Goal: Communication & Community: Answer question/provide support

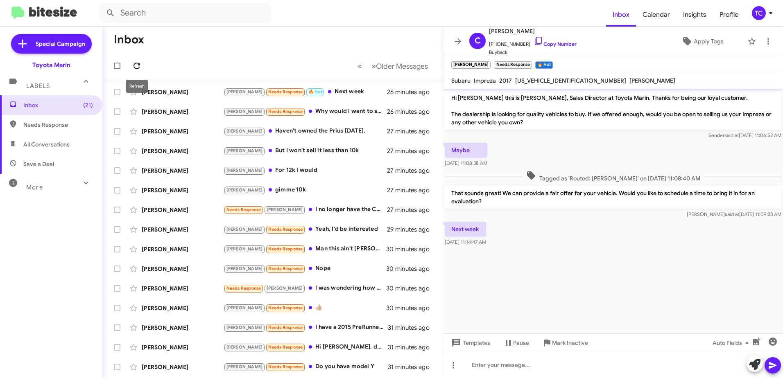
click at [138, 64] on icon at bounding box center [136, 66] width 7 height 7
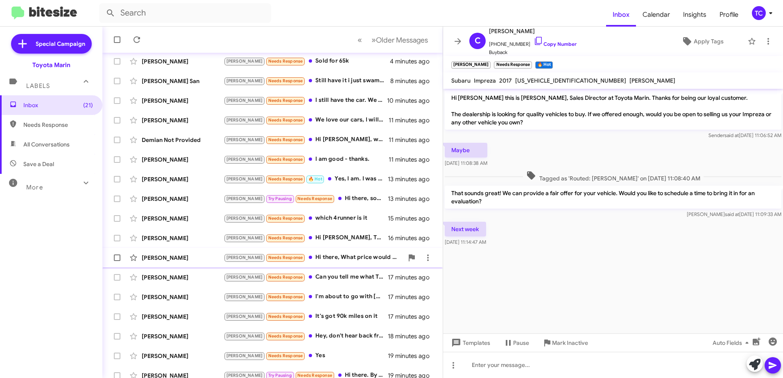
scroll to position [97, 0]
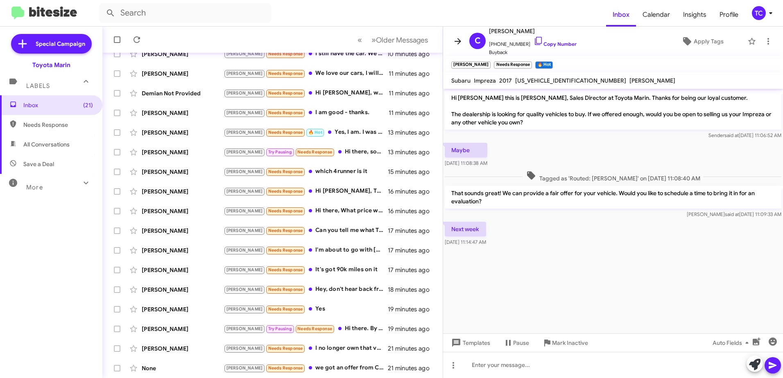
click at [460, 45] on icon at bounding box center [458, 41] width 10 height 10
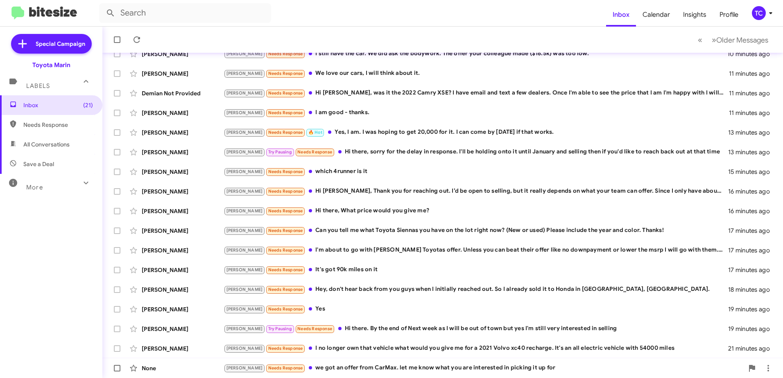
click at [369, 369] on div "[PERSON_NAME] Needs Response we got an offer from CarMax. let me know what you …" at bounding box center [484, 368] width 520 height 9
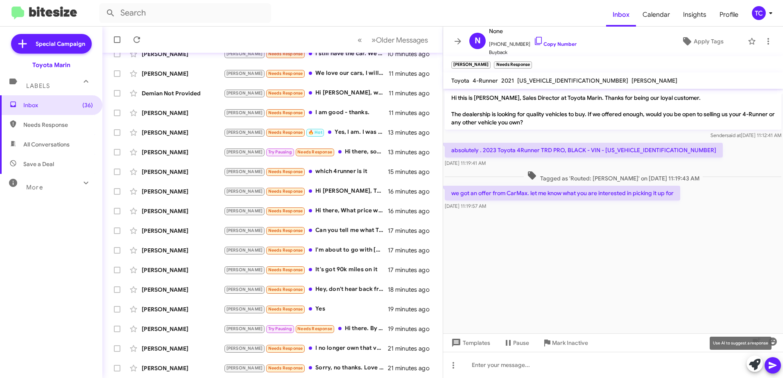
click at [756, 365] on icon at bounding box center [754, 364] width 11 height 11
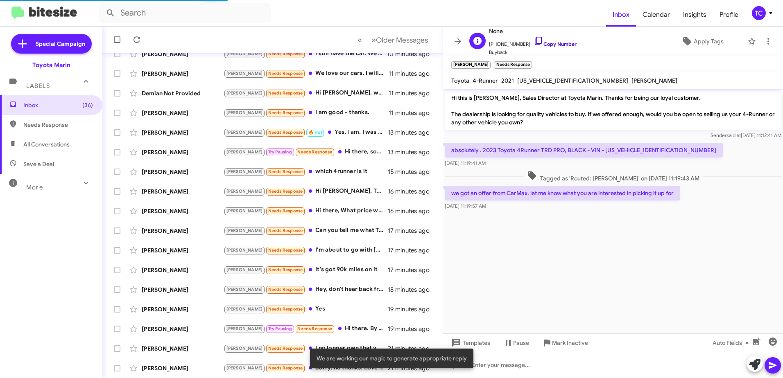
click at [533, 39] on icon at bounding box center [538, 41] width 10 height 10
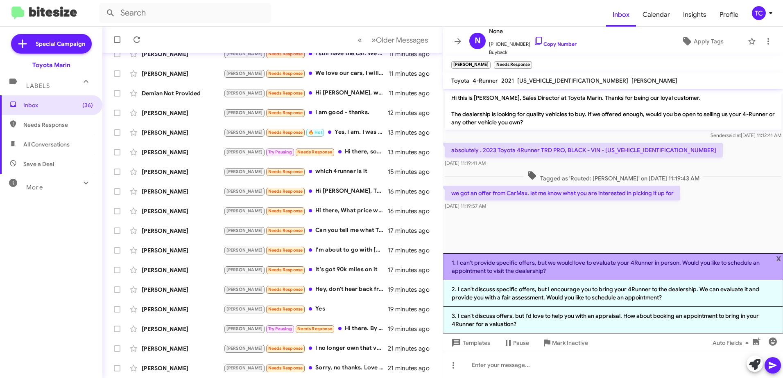
click at [594, 269] on li "1. I can't provide specific offers, but we would love to evaluate your 4Runner …" at bounding box center [613, 266] width 340 height 27
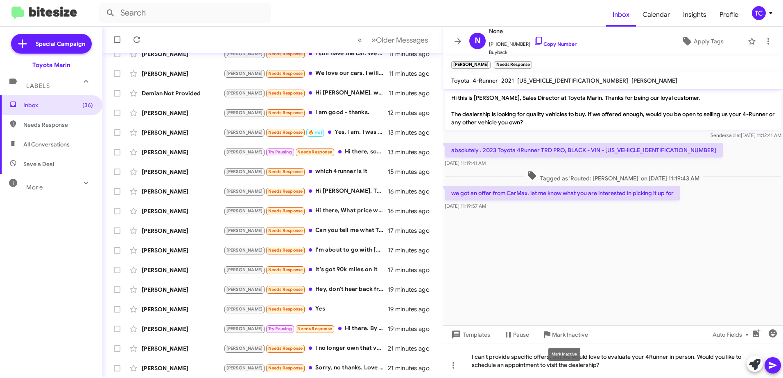
click at [563, 355] on div "Mark Inactive" at bounding box center [564, 354] width 32 height 13
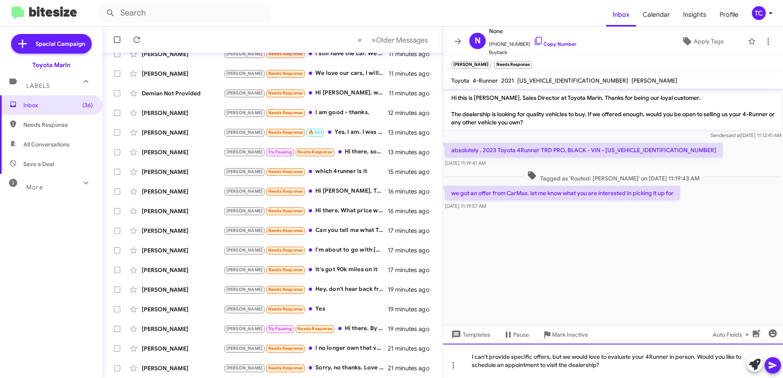
click at [591, 364] on div "I can't provide specific offers, but we would love to evaluate your 4Runner in …" at bounding box center [613, 361] width 340 height 34
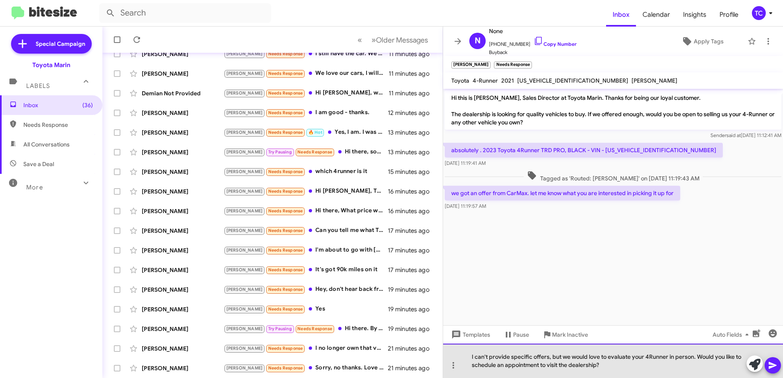
click at [565, 356] on div "I can't provide specific offers, but we would love to evaluate your 4Runner in …" at bounding box center [613, 361] width 340 height 34
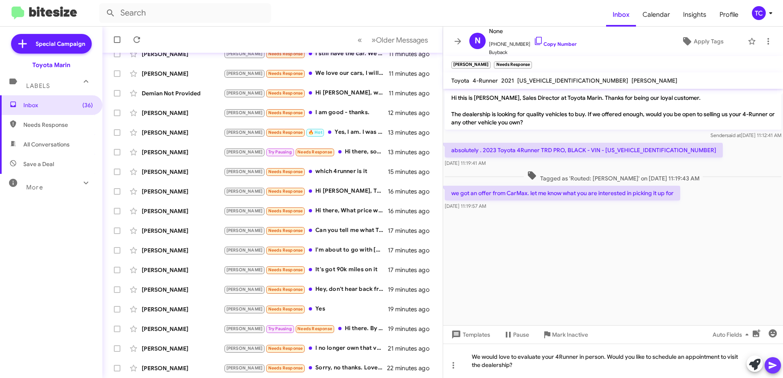
click at [770, 362] on icon at bounding box center [773, 366] width 10 height 10
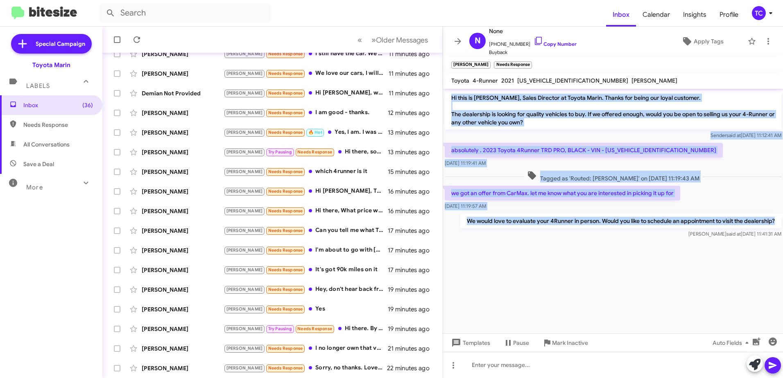
drag, startPoint x: 778, startPoint y: 220, endPoint x: 449, endPoint y: 99, distance: 350.2
click at [449, 99] on div "Hi this is [PERSON_NAME], Sales Director at Toyota Marin. Thanks for being our …" at bounding box center [613, 164] width 340 height 151
drag, startPoint x: 449, startPoint y: 99, endPoint x: 488, endPoint y: 113, distance: 41.1
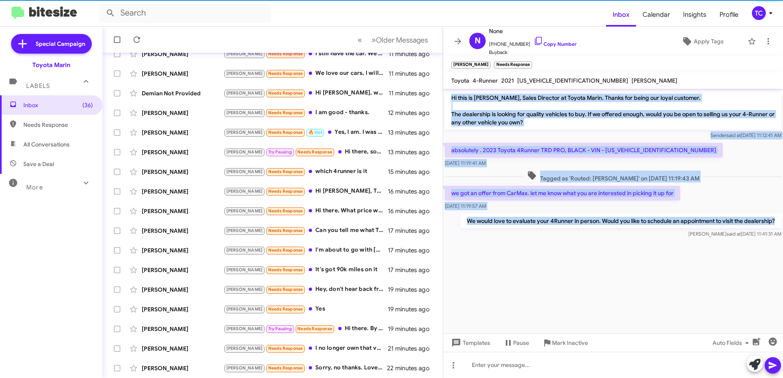
copy div "Hi this is [PERSON_NAME], Sales Director at Toyota Marin. Thanks for being our …"
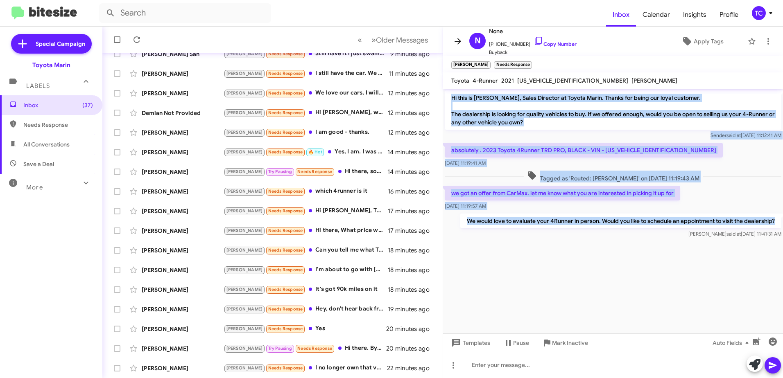
click at [459, 43] on icon at bounding box center [457, 41] width 7 height 6
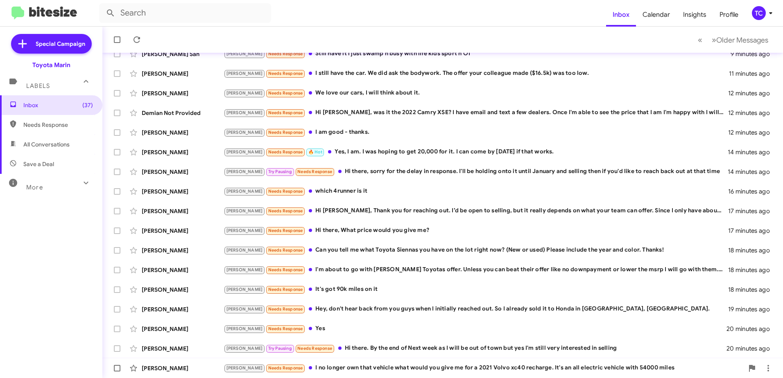
click at [330, 363] on div "[PERSON_NAME] [PERSON_NAME] Needs Response I no longer own that vehicle what wo…" at bounding box center [442, 368] width 667 height 16
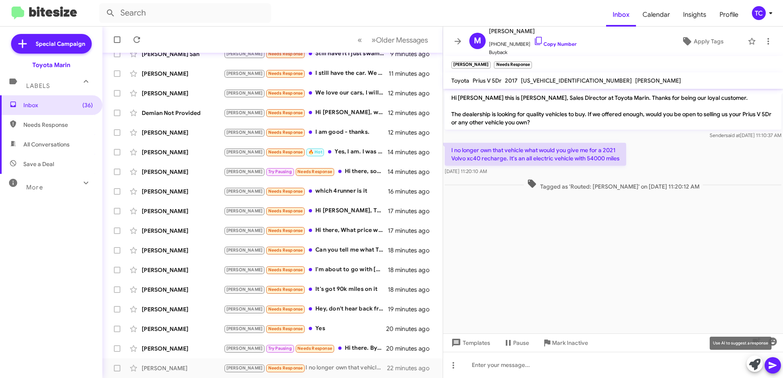
click at [754, 362] on icon at bounding box center [754, 364] width 11 height 11
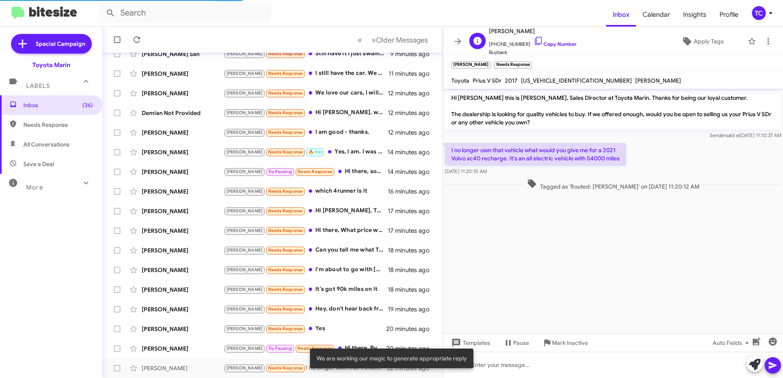
click at [533, 39] on span "[PHONE_NUMBER] Copy Number" at bounding box center [533, 42] width 88 height 12
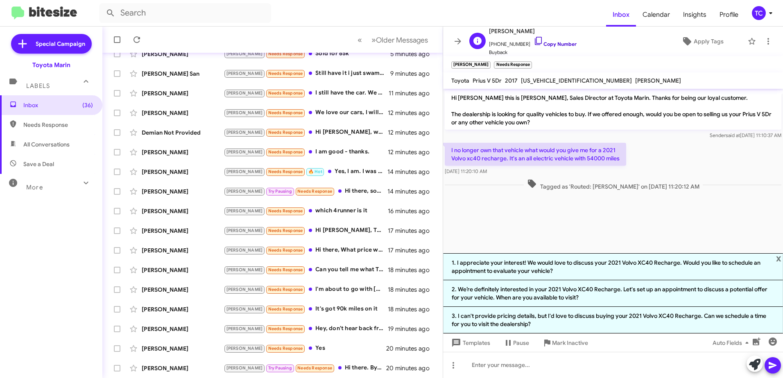
click at [533, 41] on icon at bounding box center [538, 41] width 10 height 10
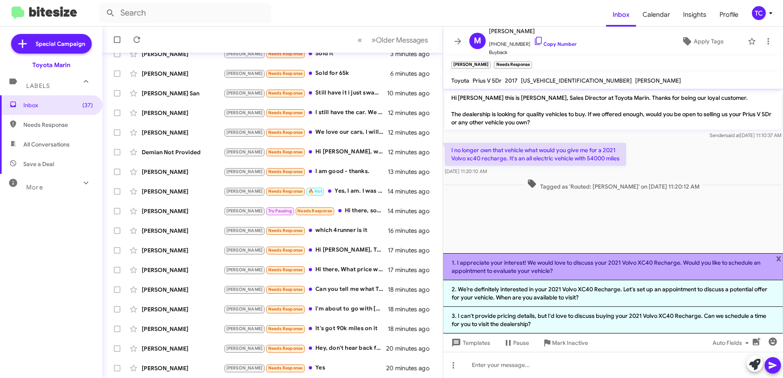
click at [577, 270] on li "1. I appreciate your interest! We would love to discuss your 2021 Volvo XC40 Re…" at bounding box center [613, 266] width 340 height 27
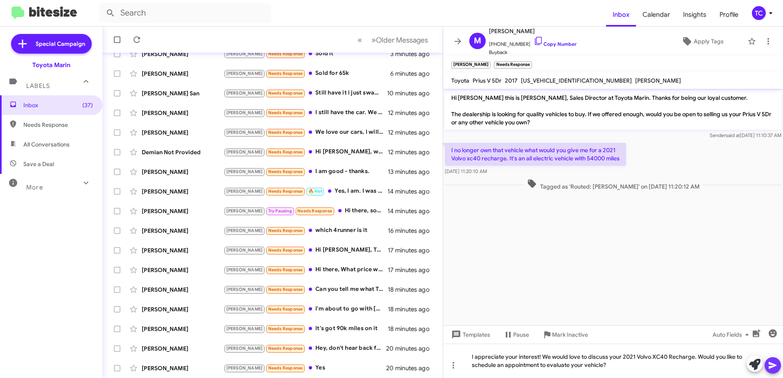
click at [773, 368] on icon at bounding box center [773, 366] width 10 height 10
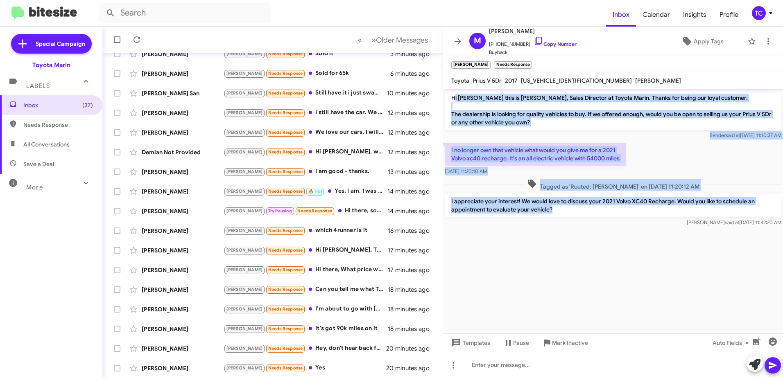
drag, startPoint x: 561, startPoint y: 210, endPoint x: 453, endPoint y: 96, distance: 157.3
click at [453, 96] on div "Hi [PERSON_NAME] this is [PERSON_NAME], Sales Director at Toyota Marin. Thanks …" at bounding box center [613, 159] width 340 height 140
click at [565, 213] on p "I appreciate your interest! We would love to discuss your 2021 Volvo XC40 Recha…" at bounding box center [613, 205] width 337 height 23
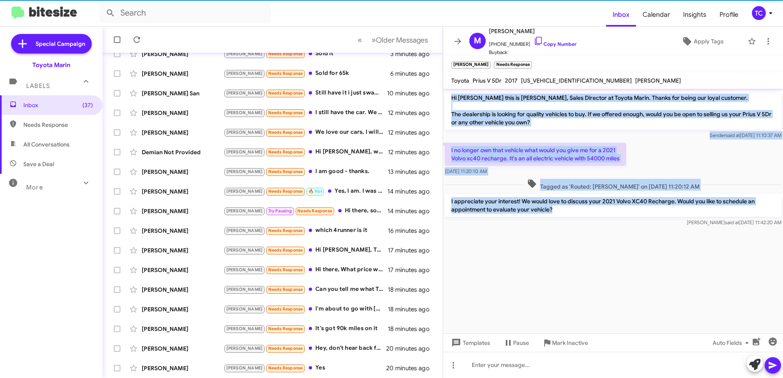
drag, startPoint x: 564, startPoint y: 212, endPoint x: 446, endPoint y: 96, distance: 164.7
click at [446, 96] on div "Hi [PERSON_NAME] this is [PERSON_NAME], Sales Director at Toyota Marin. Thanks …" at bounding box center [613, 159] width 340 height 140
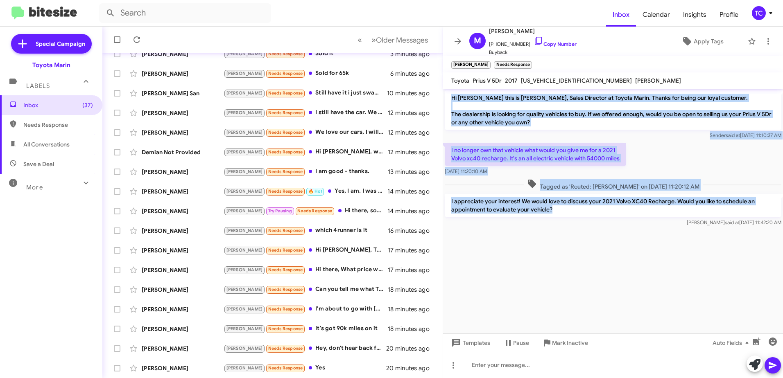
drag, startPoint x: 446, startPoint y: 96, endPoint x: 470, endPoint y: 115, distance: 30.3
copy div "Hi [PERSON_NAME] this is [PERSON_NAME], Sales Director at Toyota Marin. Thanks …"
click at [461, 35] on button at bounding box center [458, 41] width 16 height 16
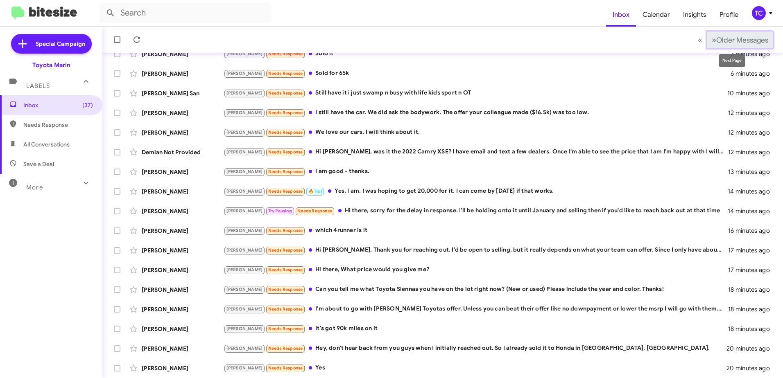
click at [712, 40] on span "»" at bounding box center [714, 40] width 5 height 10
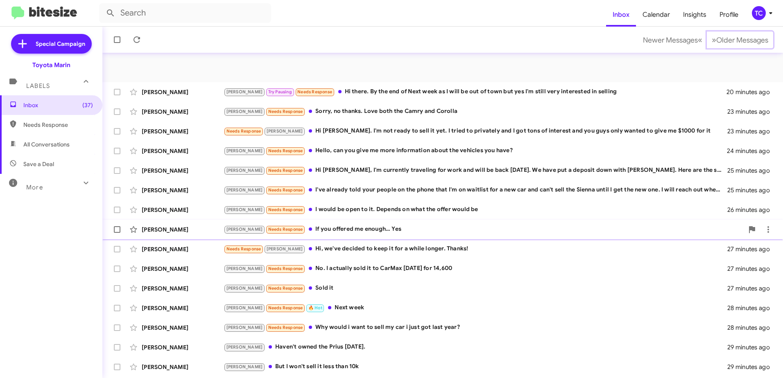
scroll to position [97, 0]
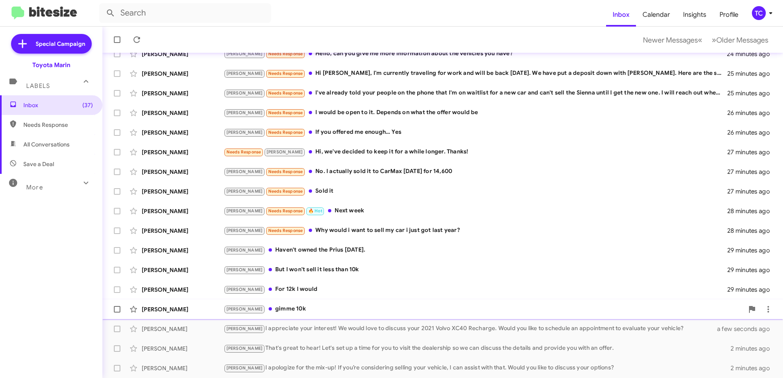
click at [279, 308] on div "[PERSON_NAME] gimme 10k" at bounding box center [484, 309] width 520 height 9
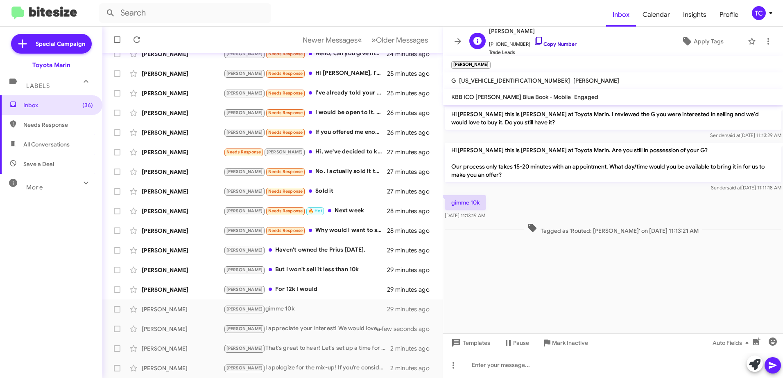
click at [533, 44] on icon at bounding box center [538, 41] width 10 height 10
drag, startPoint x: 758, startPoint y: 364, endPoint x: 687, endPoint y: 316, distance: 85.8
click at [758, 364] on icon at bounding box center [754, 364] width 11 height 11
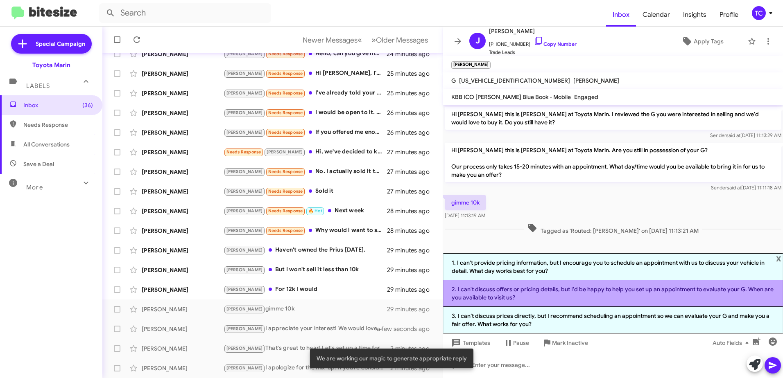
click at [573, 292] on li "2. I can't discuss offers or pricing details, but I'd be happy to help you set …" at bounding box center [613, 293] width 340 height 27
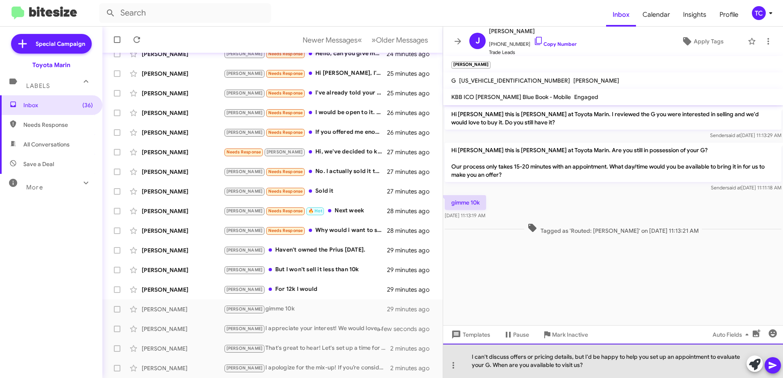
click at [589, 365] on div "I can't discuss offers or pricing details, but I'd be happy to help you set up …" at bounding box center [613, 361] width 340 height 34
click at [585, 356] on div "I can't discuss offers or pricing details, but I'd be happy to help you set up …" at bounding box center [613, 361] width 340 height 34
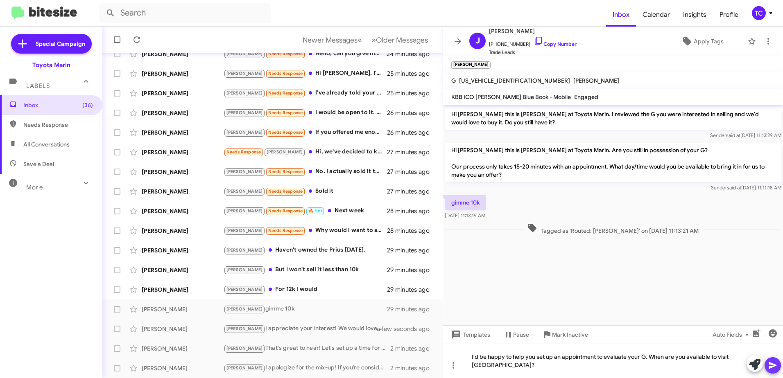
click at [771, 366] on icon at bounding box center [773, 366] width 10 height 10
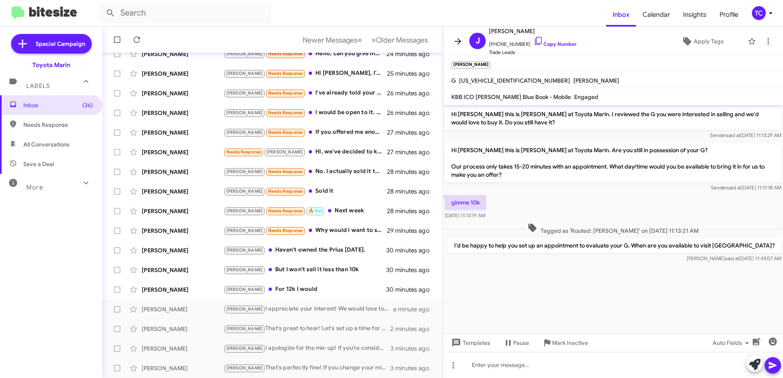
drag, startPoint x: 460, startPoint y: 36, endPoint x: 463, endPoint y: 47, distance: 12.2
click at [460, 36] on button at bounding box center [458, 41] width 16 height 16
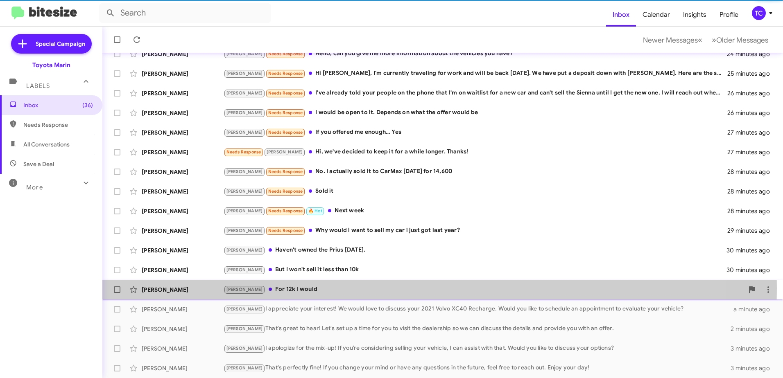
click at [283, 288] on div "[PERSON_NAME] For 12k I would" at bounding box center [484, 289] width 520 height 9
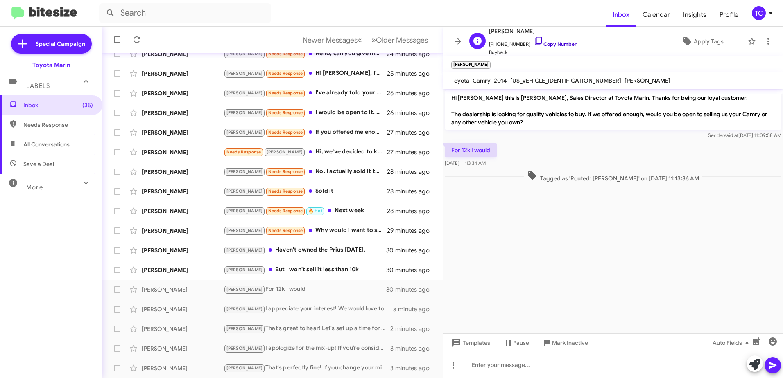
click at [533, 38] on icon at bounding box center [538, 41] width 10 height 10
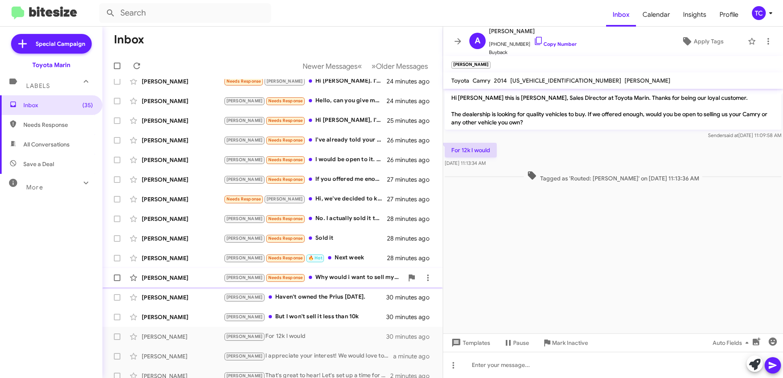
scroll to position [97, 0]
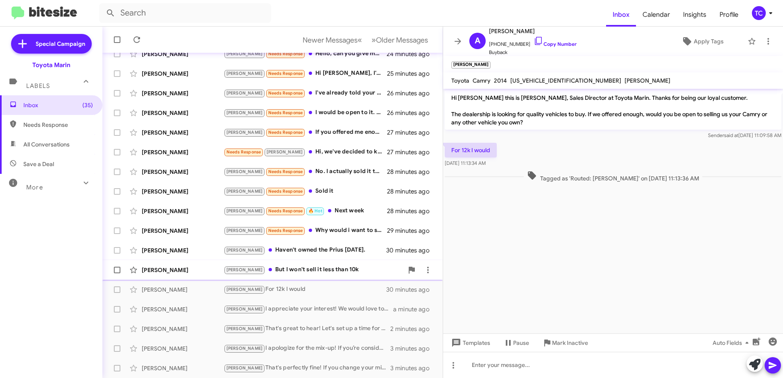
click at [300, 271] on div "[PERSON_NAME] But I won't sell it less than 10k" at bounding box center [314, 269] width 180 height 9
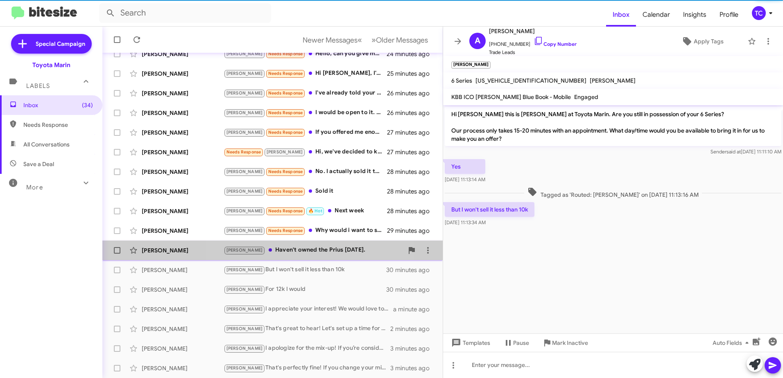
click at [303, 252] on div "[PERSON_NAME] Haven't owned the Prius [DATE]." at bounding box center [314, 250] width 180 height 9
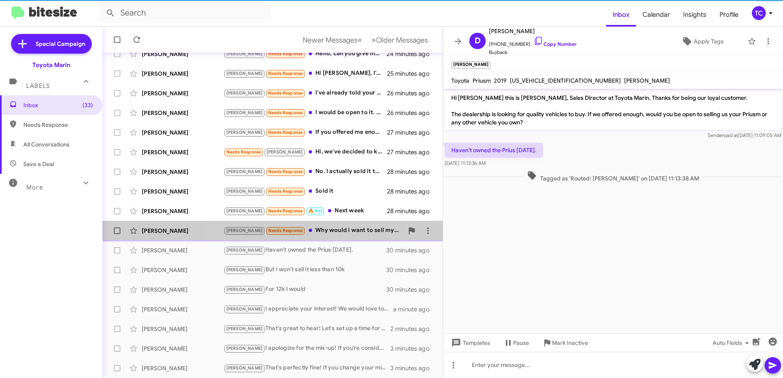
click at [312, 227] on div "[PERSON_NAME] Needs Response Why would i want to sell my car i just got last ye…" at bounding box center [314, 230] width 180 height 9
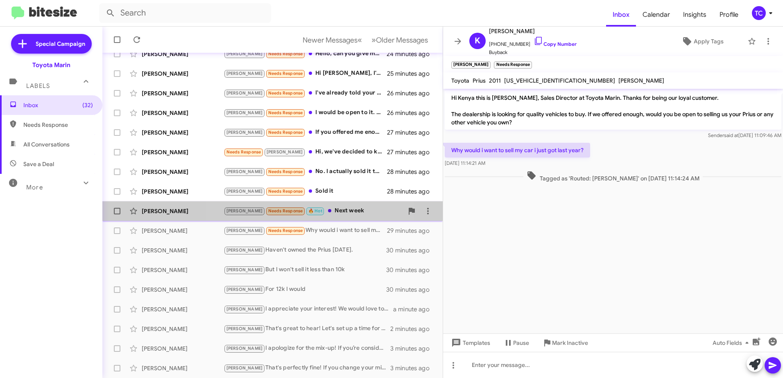
click at [316, 210] on div "[PERSON_NAME] Needs Response 🔥 Hot Next week" at bounding box center [314, 210] width 180 height 9
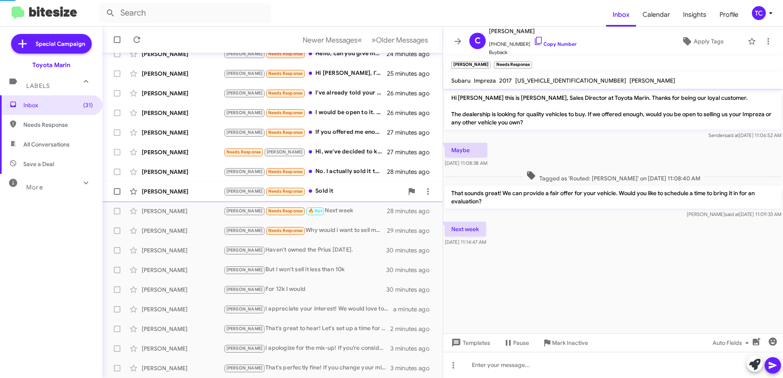
click at [296, 194] on div "[PERSON_NAME] Needs Response Sold it" at bounding box center [314, 191] width 180 height 9
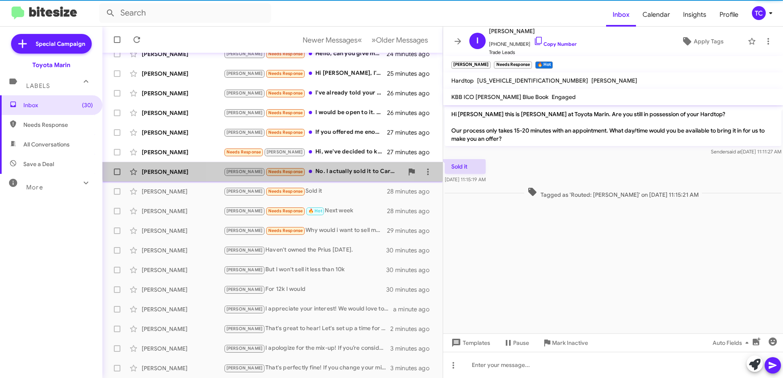
click at [307, 167] on div "[PERSON_NAME] [PERSON_NAME] Needs Response No. I actually sold it to CarMax [DA…" at bounding box center [272, 172] width 327 height 16
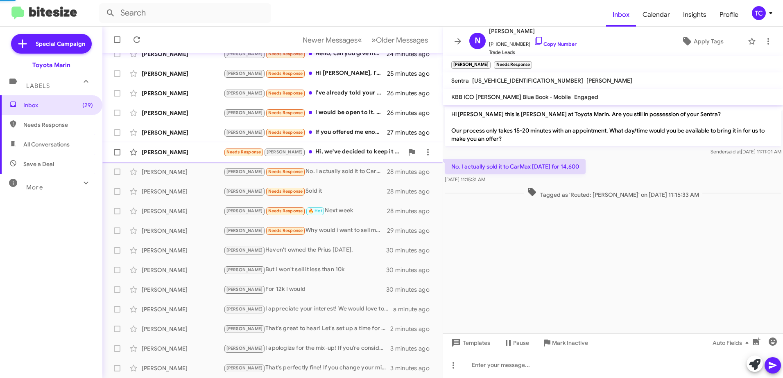
click at [311, 150] on div "Needs Response [PERSON_NAME], we've decided to keep it for a while longer. Than…" at bounding box center [314, 151] width 180 height 9
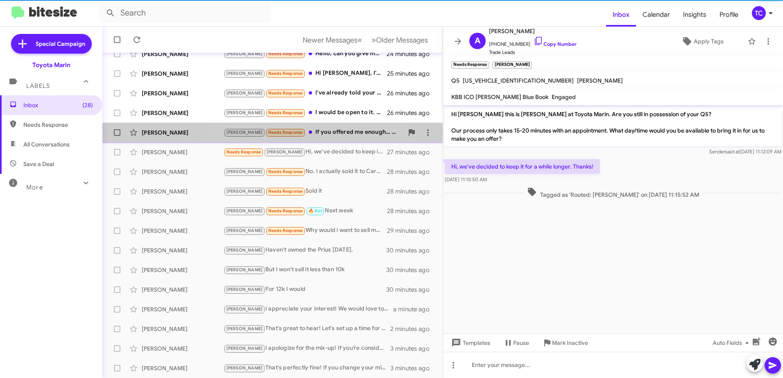
click at [314, 130] on div "[PERSON_NAME] Needs Response If you offered me enough… Yes" at bounding box center [314, 132] width 180 height 9
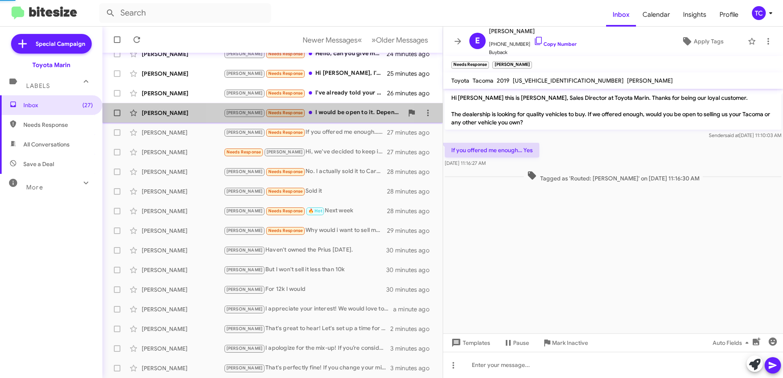
click at [316, 113] on div "[PERSON_NAME] Needs Response I would be open to it. Depends on what the offer w…" at bounding box center [314, 112] width 180 height 9
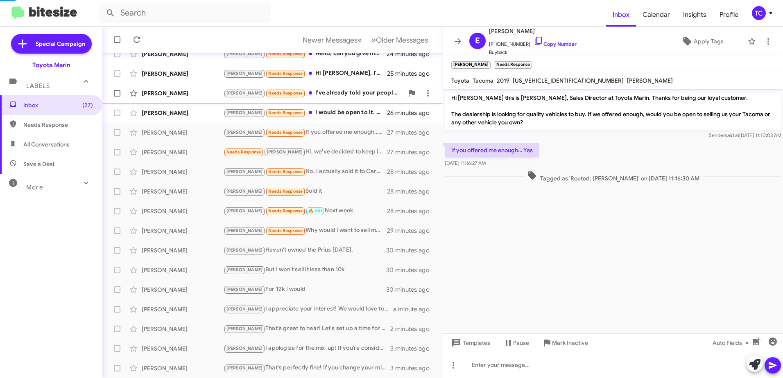
click at [318, 89] on div "[PERSON_NAME] Needs Response I've already told your people on the phone that I'…" at bounding box center [314, 92] width 180 height 9
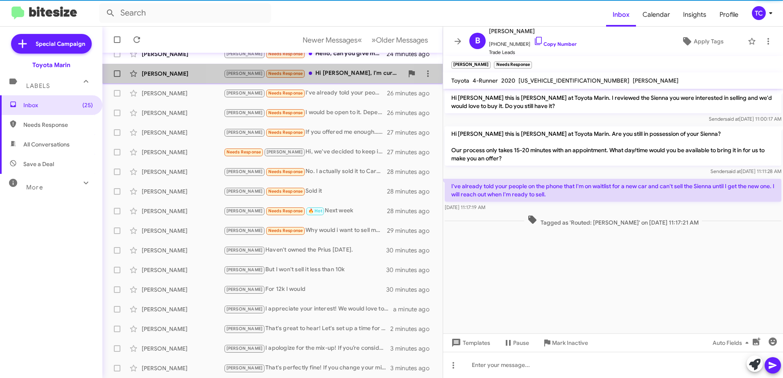
click at [319, 77] on div "[PERSON_NAME] Needs Response Hi [PERSON_NAME], I'm currently traveling for work…" at bounding box center [314, 73] width 180 height 9
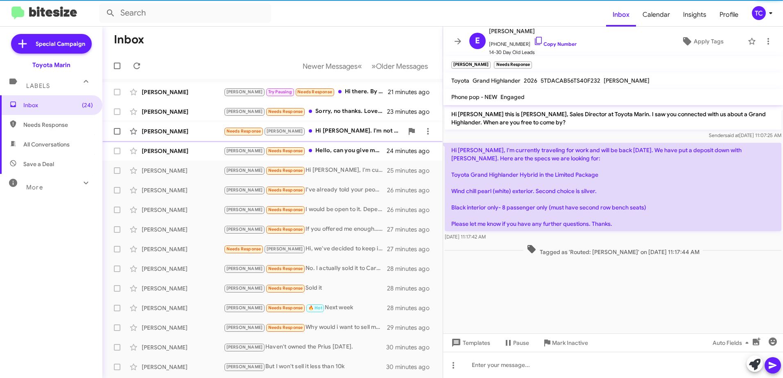
click at [321, 132] on div "Needs Response [PERSON_NAME] Hi [PERSON_NAME]. I'm not ready to sell it yet. I …" at bounding box center [314, 131] width 180 height 9
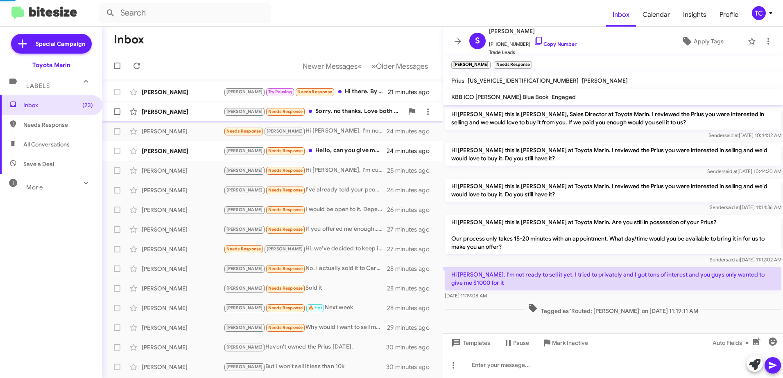
click at [320, 113] on div "[PERSON_NAME] Needs Response Sorry, no thanks. Love both the Camry and Corolla" at bounding box center [314, 111] width 180 height 9
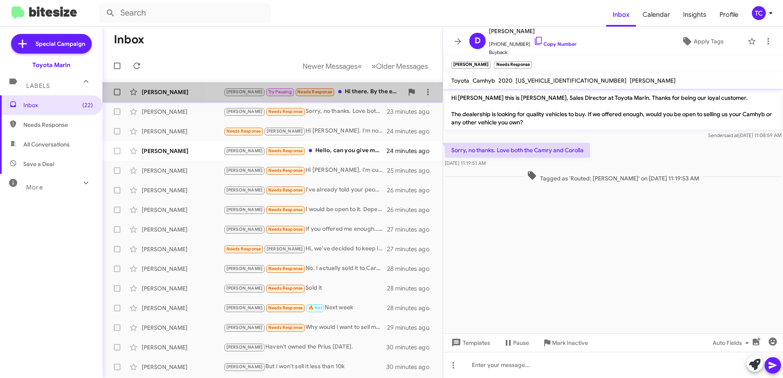
click at [328, 87] on div "[PERSON_NAME] [PERSON_NAME] Pausing Needs Response Hi there. By the end of Next…" at bounding box center [272, 92] width 327 height 16
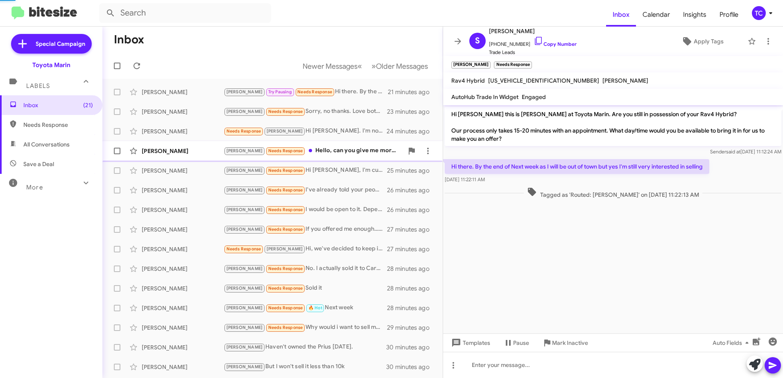
click at [310, 151] on div "[PERSON_NAME] Needs Response Hello, can you give me more information about the …" at bounding box center [314, 150] width 180 height 9
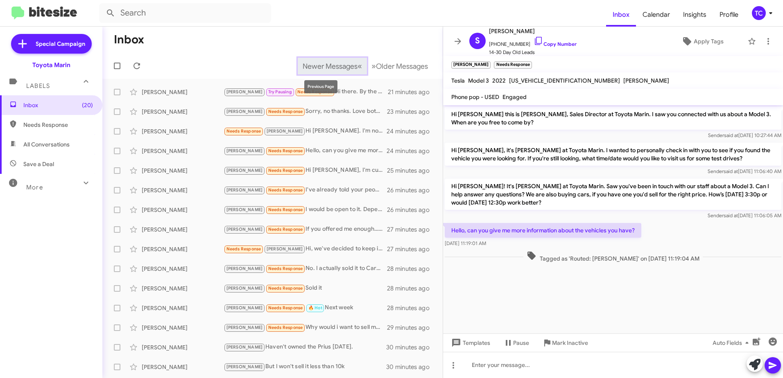
click at [357, 66] on span "«" at bounding box center [359, 66] width 5 height 10
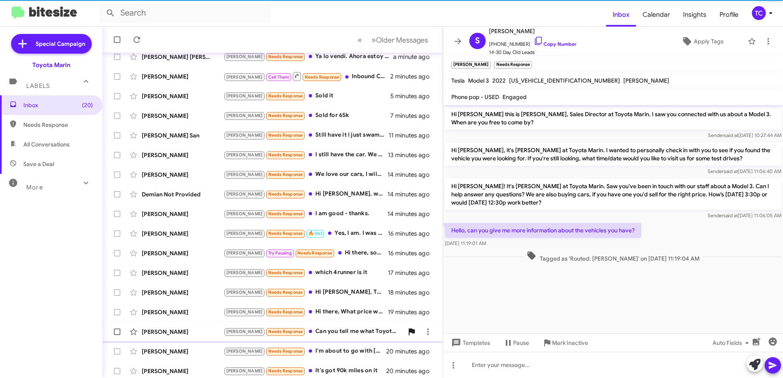
scroll to position [97, 0]
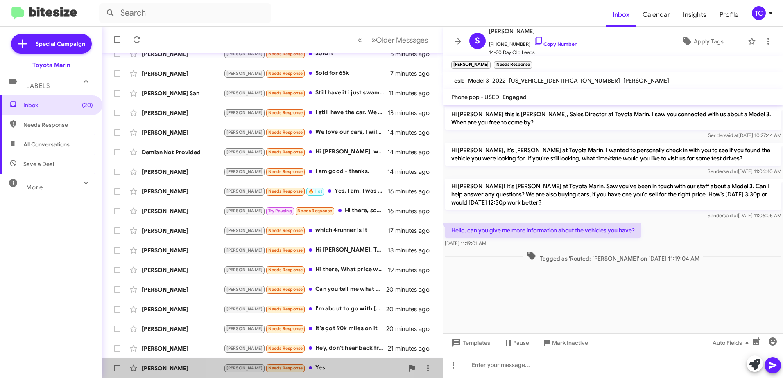
drag, startPoint x: 295, startPoint y: 366, endPoint x: 305, endPoint y: 348, distance: 20.5
click at [295, 366] on div "[PERSON_NAME] Needs Response Yes" at bounding box center [314, 368] width 180 height 9
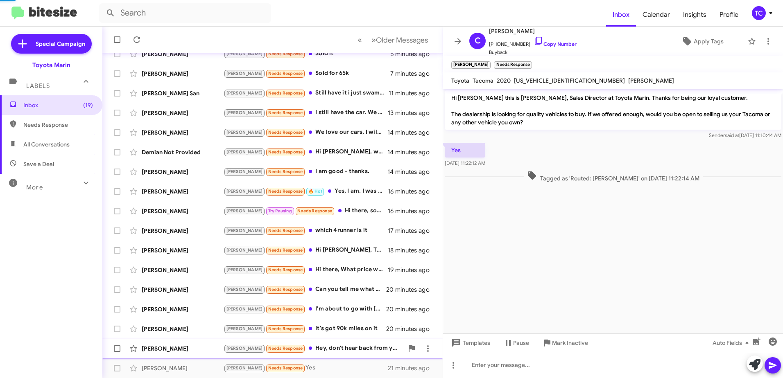
click at [307, 343] on div "[PERSON_NAME] [PERSON_NAME] Needs Response Hey, don't hear back from you guys w…" at bounding box center [272, 349] width 327 height 16
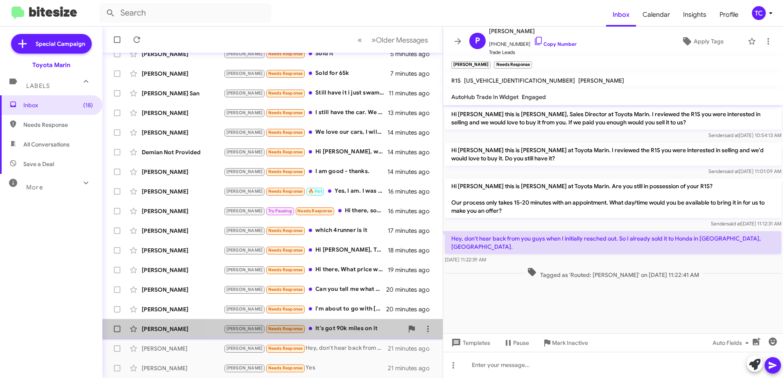
click at [307, 328] on div "[PERSON_NAME] Needs Response It's got 90k miles on it" at bounding box center [314, 328] width 180 height 9
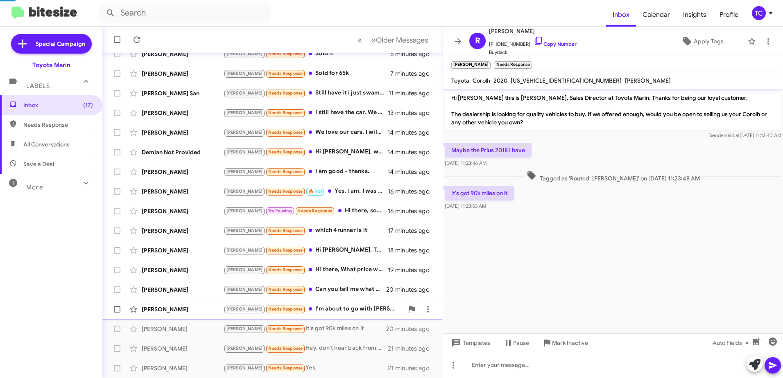
drag, startPoint x: 309, startPoint y: 311, endPoint x: 309, endPoint y: 306, distance: 4.9
click at [309, 311] on div "[PERSON_NAME] Needs Response I'm about to go with [PERSON_NAME] Toyotas offer. …" at bounding box center [314, 309] width 180 height 9
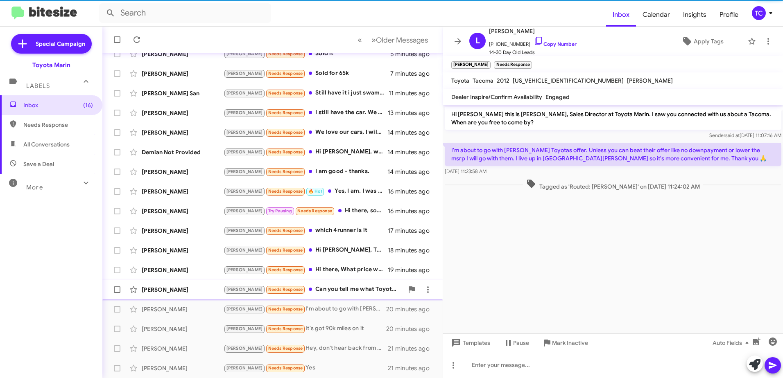
click at [311, 293] on div "[PERSON_NAME] Needs Response Can you tell me what Toyota Siennas you have on th…" at bounding box center [314, 289] width 180 height 9
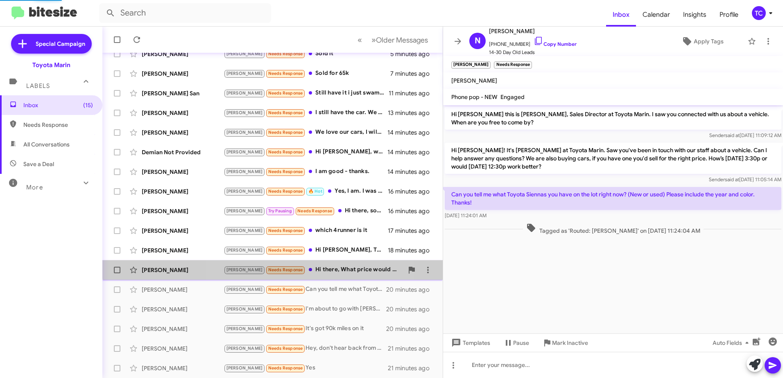
click at [312, 266] on div "[PERSON_NAME] Needs Response Hi there, What price would you give me?" at bounding box center [314, 269] width 180 height 9
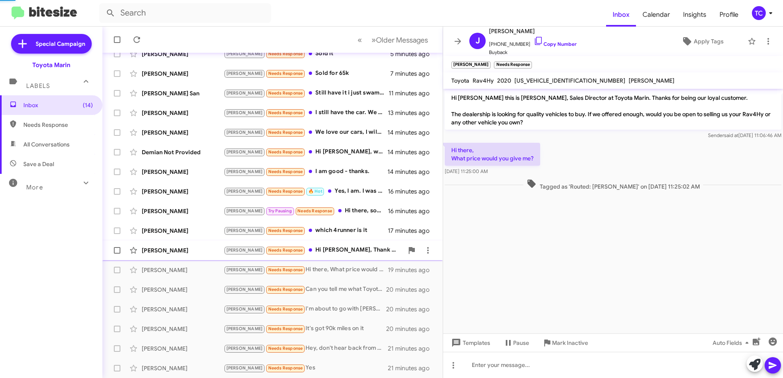
click at [312, 242] on div "[PERSON_NAME] [PERSON_NAME] Needs Response Hi [PERSON_NAME], Thank you for reac…" at bounding box center [272, 250] width 327 height 16
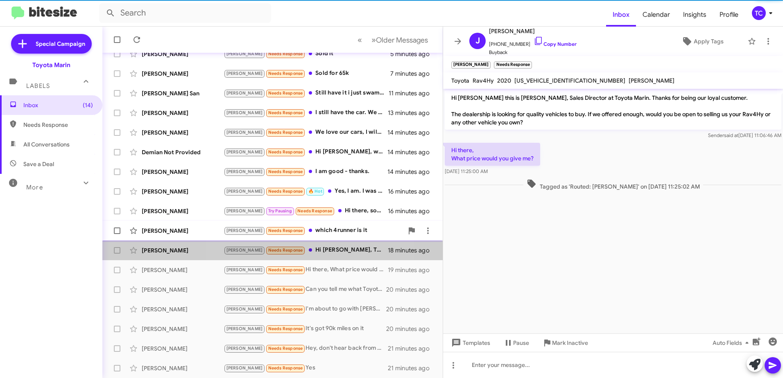
click at [311, 224] on div "[PERSON_NAME] [PERSON_NAME] Needs Response which 4runner is it 17 minutes ago" at bounding box center [272, 231] width 327 height 16
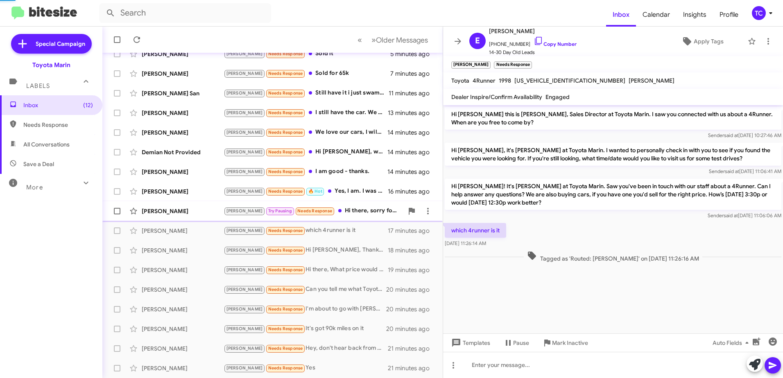
click at [319, 210] on div "[PERSON_NAME] Pausing Needs Response Hi there, sorry for the delay in response.…" at bounding box center [314, 210] width 180 height 9
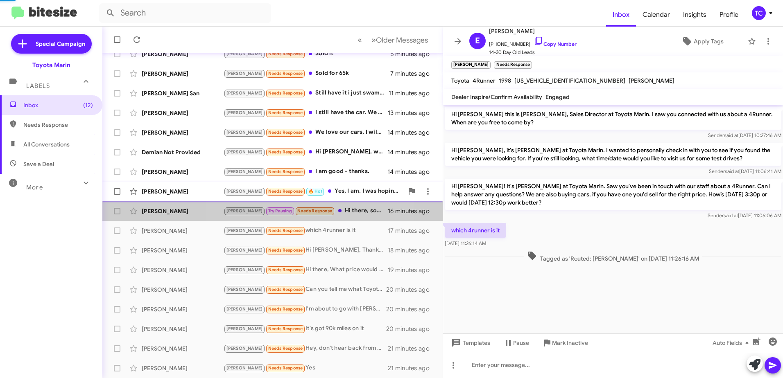
click at [319, 190] on div "[PERSON_NAME] Needs Response 🔥 Hot Yes, I am. I was hoping to get 20,000 for it…" at bounding box center [314, 191] width 180 height 9
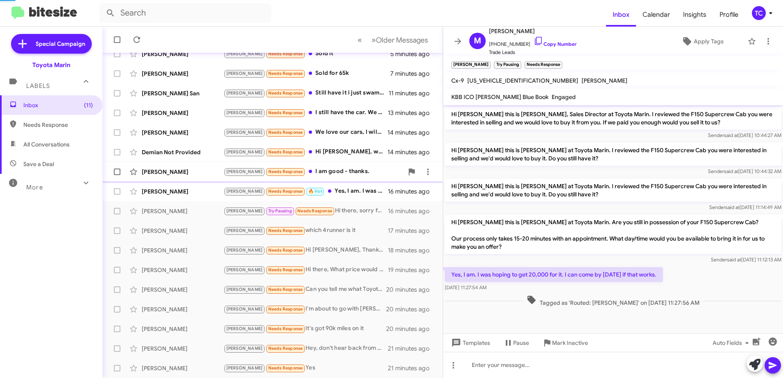
click at [317, 169] on div "[PERSON_NAME] Needs Response I am good - thanks." at bounding box center [314, 171] width 180 height 9
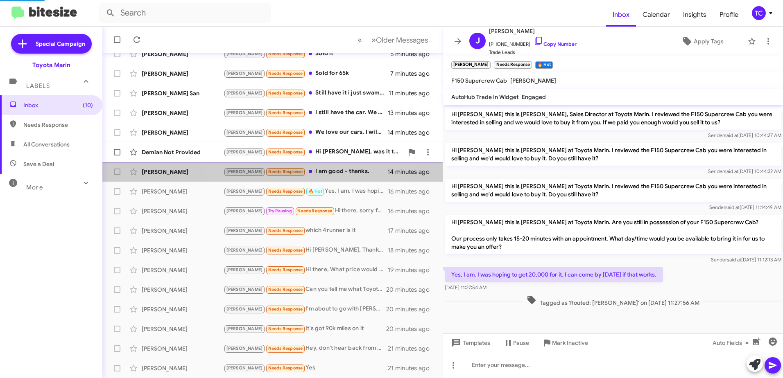
click at [318, 153] on div "[PERSON_NAME] Needs Response Hi [PERSON_NAME], was it the 2022 Camry XSE? I hav…" at bounding box center [314, 151] width 180 height 9
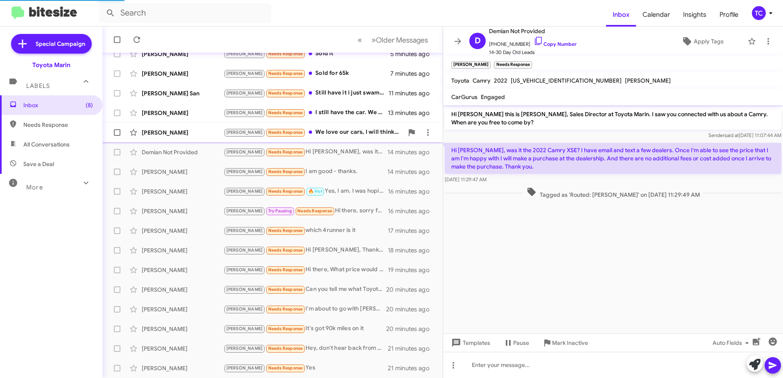
click at [318, 130] on div "[PERSON_NAME] Needs Response We love our cars, I will think about it." at bounding box center [314, 132] width 180 height 9
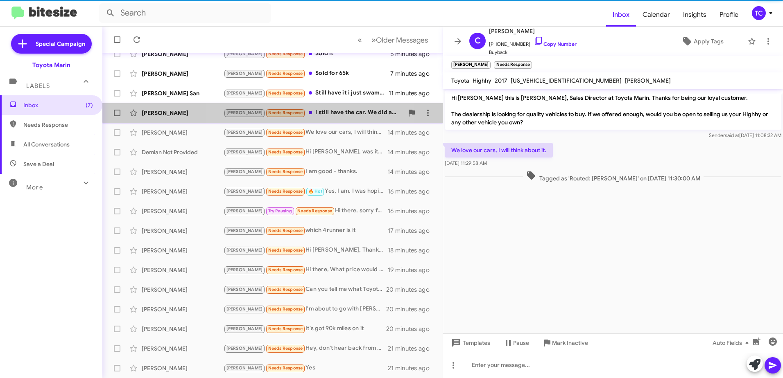
click at [313, 110] on div "[PERSON_NAME] Needs Response I still have the car. We did ask the bodywork. The…" at bounding box center [314, 112] width 180 height 9
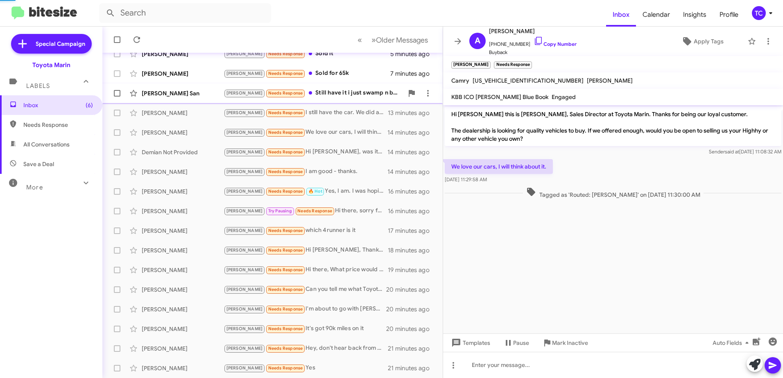
drag, startPoint x: 307, startPoint y: 93, endPoint x: 304, endPoint y: 86, distance: 7.5
click at [307, 91] on div "[PERSON_NAME] Needs Response Still have it i just swamp n busy with life kids s…" at bounding box center [314, 92] width 180 height 9
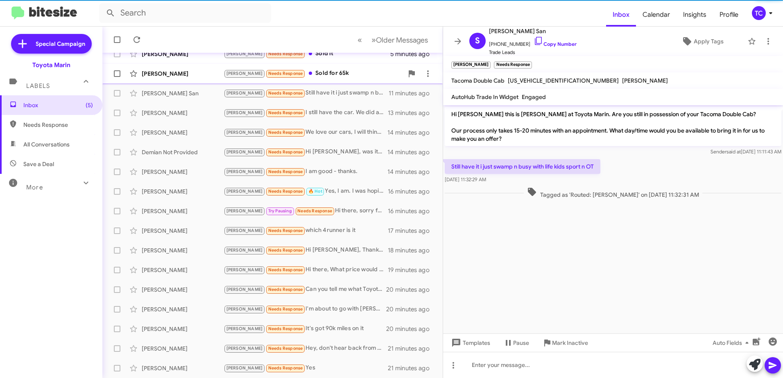
click at [304, 79] on div "[PERSON_NAME] [PERSON_NAME] Needs Response Sold for 65k 7 minutes ago" at bounding box center [272, 74] width 327 height 16
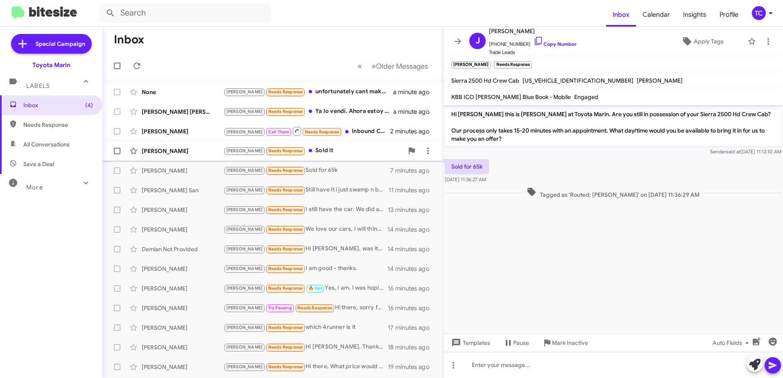
click at [300, 150] on div "[PERSON_NAME] Needs Response Sold it" at bounding box center [314, 150] width 180 height 9
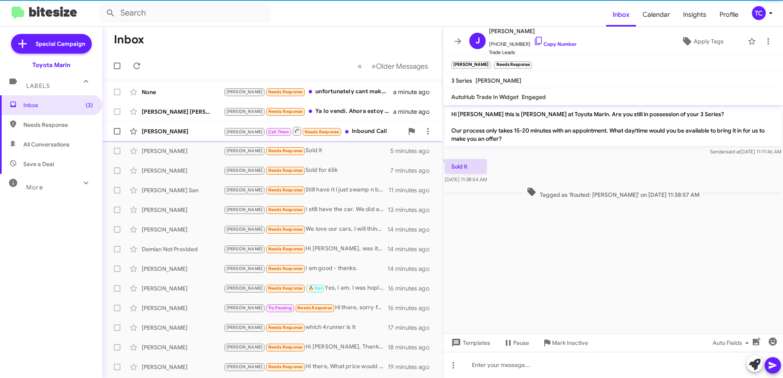
click at [332, 132] on div "[PERSON_NAME] Call Them Needs Response Inbound Call" at bounding box center [314, 131] width 180 height 10
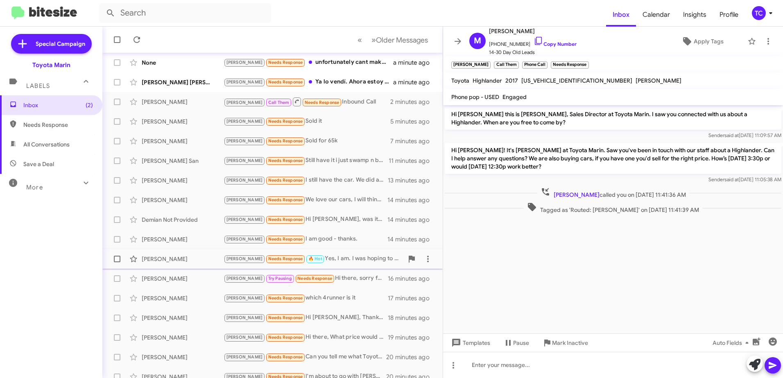
scroll to position [41, 0]
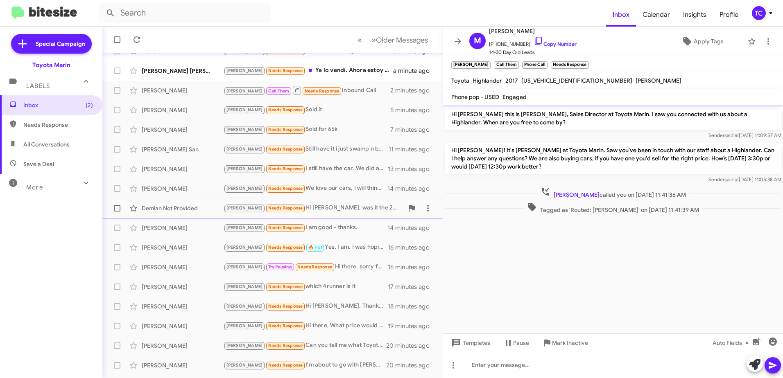
click at [334, 213] on div "[PERSON_NAME] Needs Response Hi [PERSON_NAME], was it the 2022 Camry XSE? I hav…" at bounding box center [314, 207] width 180 height 9
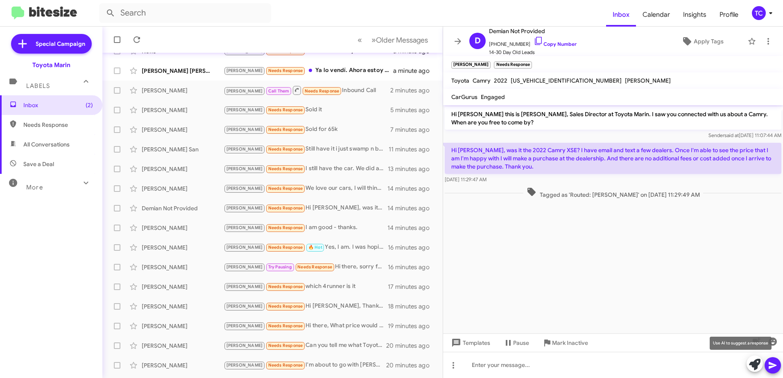
click at [754, 363] on icon at bounding box center [754, 364] width 11 height 11
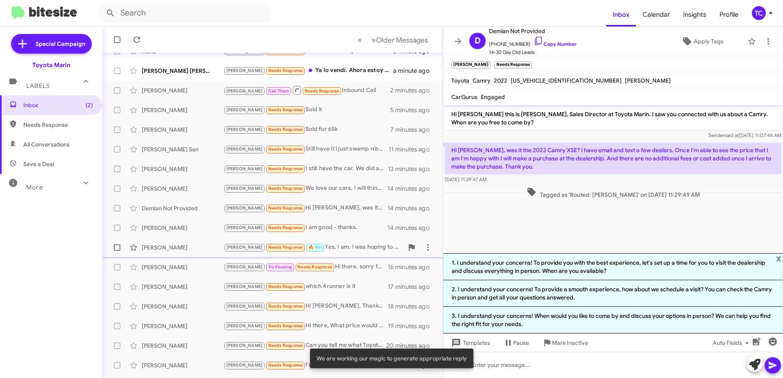
scroll to position [97, 0]
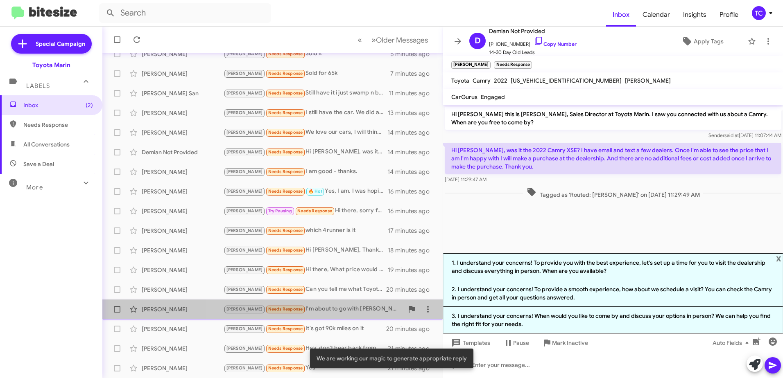
click at [334, 310] on div "[PERSON_NAME] Needs Response I'm about to go with [PERSON_NAME] Toyotas offer. …" at bounding box center [314, 309] width 180 height 9
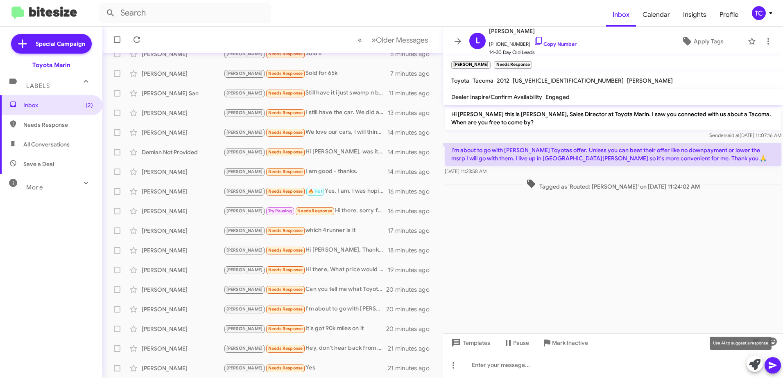
click at [754, 364] on icon at bounding box center [754, 364] width 11 height 11
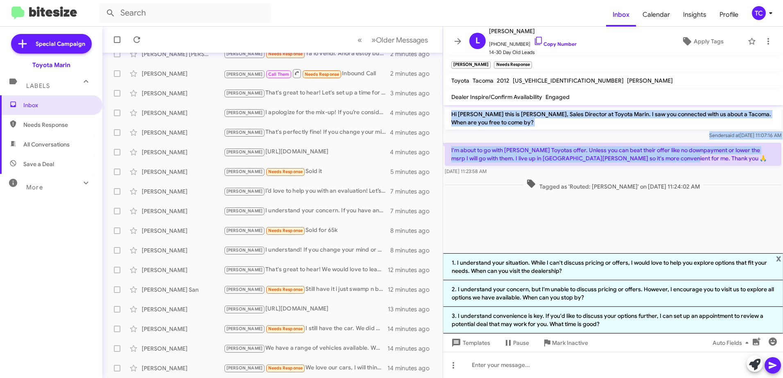
drag, startPoint x: 663, startPoint y: 158, endPoint x: 449, endPoint y: 117, distance: 218.5
click at [449, 117] on div "Hi [PERSON_NAME] this is [PERSON_NAME], Sales Director at Toyota Marin. I saw y…" at bounding box center [613, 148] width 340 height 87
drag, startPoint x: 449, startPoint y: 117, endPoint x: 531, endPoint y: 39, distance: 113.5
click at [533, 39] on icon at bounding box center [538, 41] width 10 height 10
copy div "Hi [PERSON_NAME] this is [PERSON_NAME], Sales Director at Toyota Marin. I saw y…"
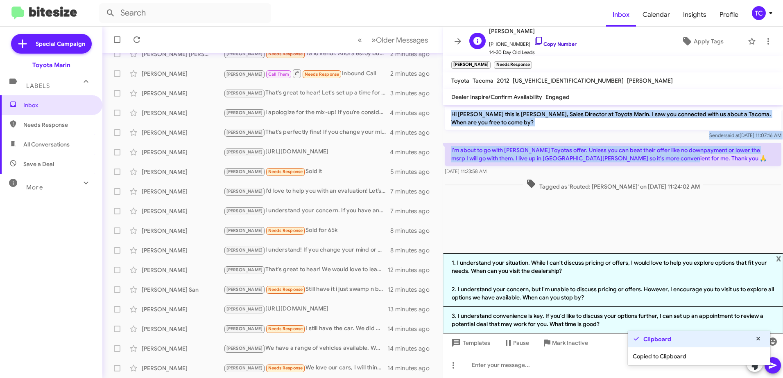
click at [533, 41] on icon at bounding box center [538, 41] width 10 height 10
drag, startPoint x: 669, startPoint y: 158, endPoint x: 450, endPoint y: 114, distance: 223.9
click at [450, 114] on div "Hi [PERSON_NAME] this is [PERSON_NAME], Sales Director at Toyota Marin. I saw y…" at bounding box center [613, 148] width 340 height 87
drag, startPoint x: 450, startPoint y: 114, endPoint x: 478, endPoint y: 117, distance: 28.0
copy div "Hi [PERSON_NAME] this is [PERSON_NAME], Sales Director at Toyota Marin. I saw y…"
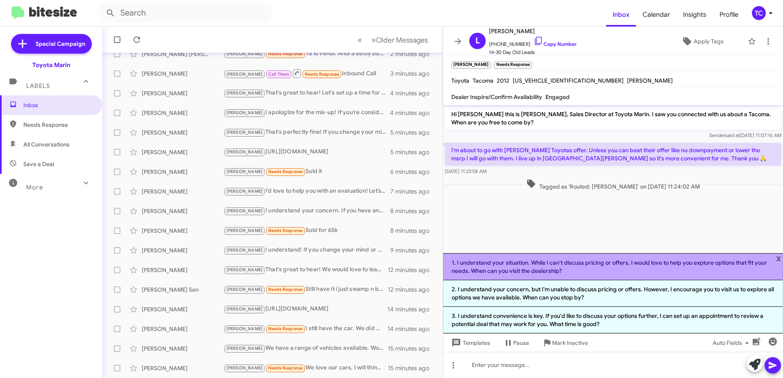
click at [597, 267] on li "1. I understand your situation. While I can't discuss pricing or offers, I woul…" at bounding box center [613, 266] width 340 height 27
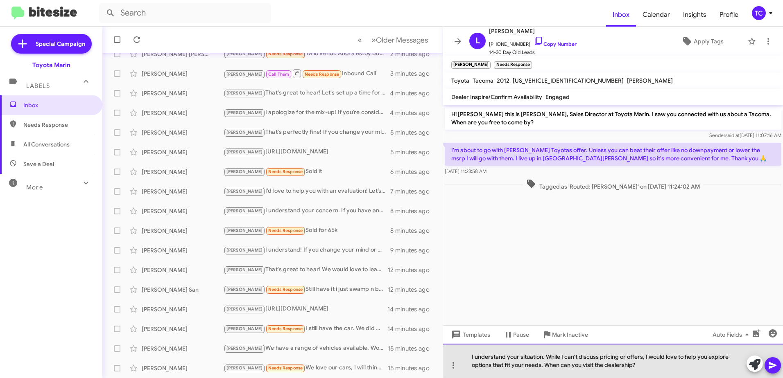
click at [646, 355] on div "I understand your situation. While I can't discuss pricing or offers, I would l…" at bounding box center [613, 361] width 340 height 34
drag, startPoint x: 551, startPoint y: 368, endPoint x: 703, endPoint y: 359, distance: 152.5
click at [703, 359] on div "I understand your situation. I would love to help you explore options that fit …" at bounding box center [613, 361] width 340 height 34
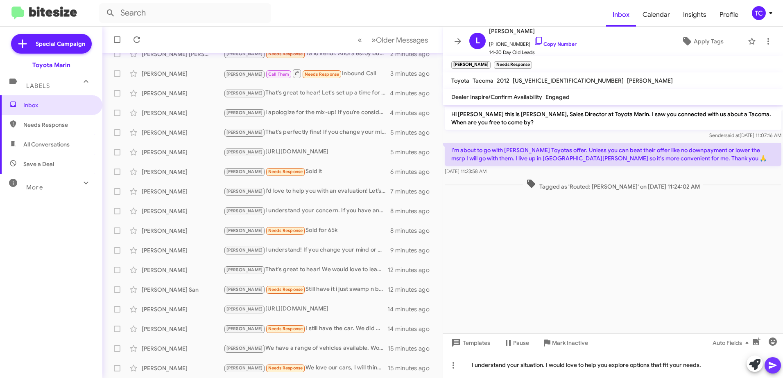
click at [773, 368] on icon at bounding box center [773, 366] width 10 height 10
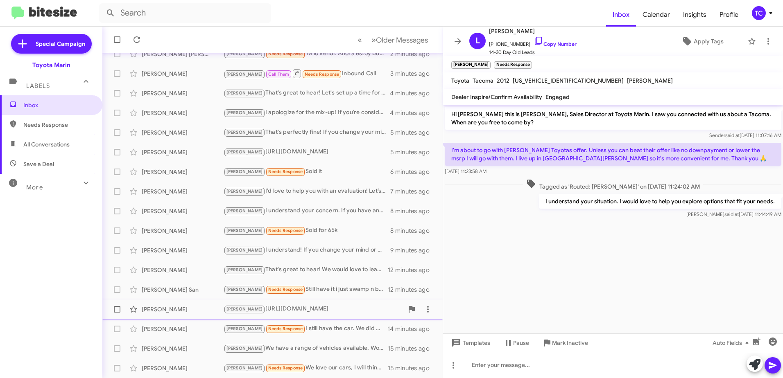
click at [310, 306] on div "[PERSON_NAME] [URL][DOMAIN_NAME]" at bounding box center [314, 309] width 180 height 9
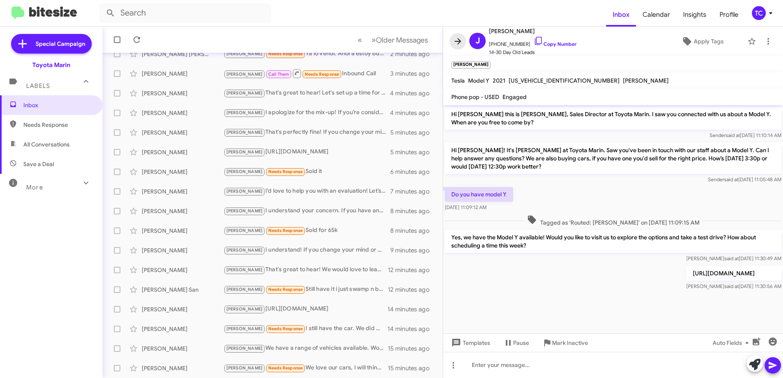
click at [457, 43] on icon at bounding box center [458, 41] width 10 height 10
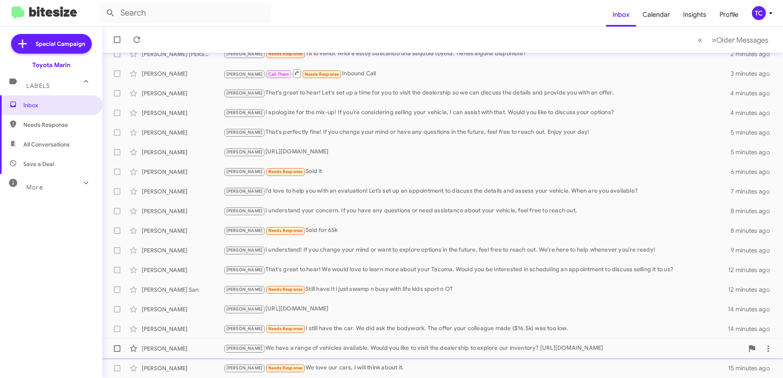
click at [293, 343] on div "[PERSON_NAME] [PERSON_NAME] We have a range of vehicles available. Would you li…" at bounding box center [442, 349] width 667 height 16
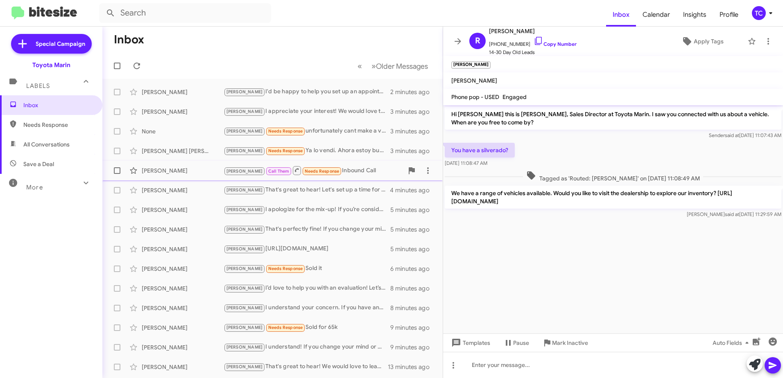
click at [341, 175] on div "[PERSON_NAME] Call Them Needs Response Inbound Call" at bounding box center [314, 170] width 180 height 10
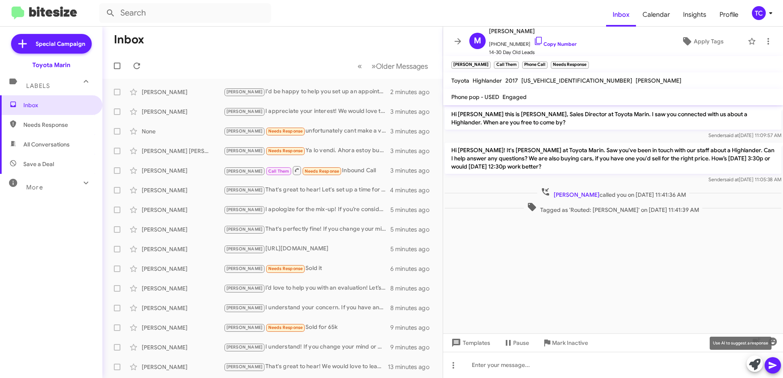
click at [754, 362] on icon at bounding box center [754, 364] width 11 height 11
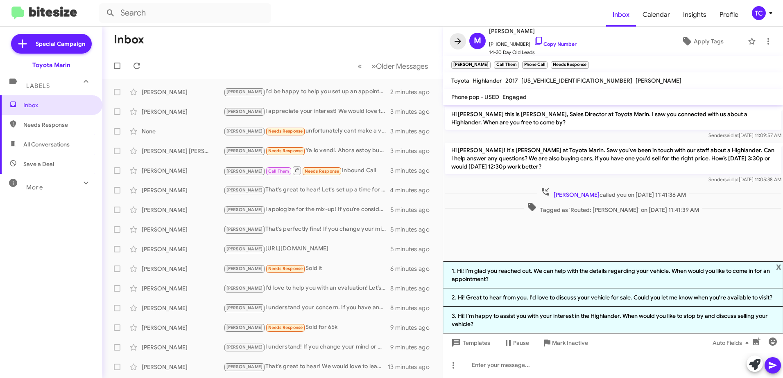
click at [454, 41] on icon at bounding box center [458, 41] width 10 height 10
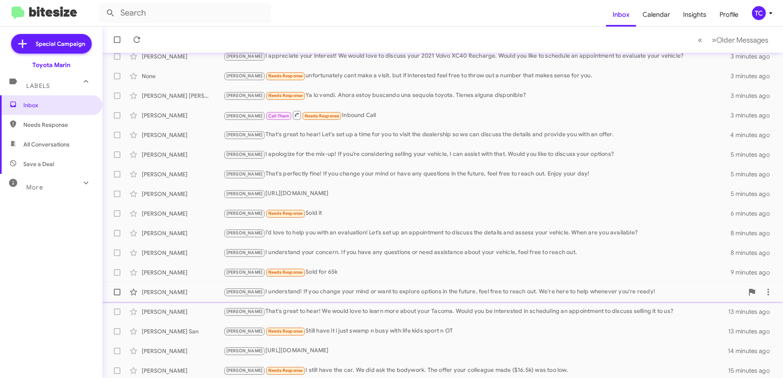
scroll to position [97, 0]
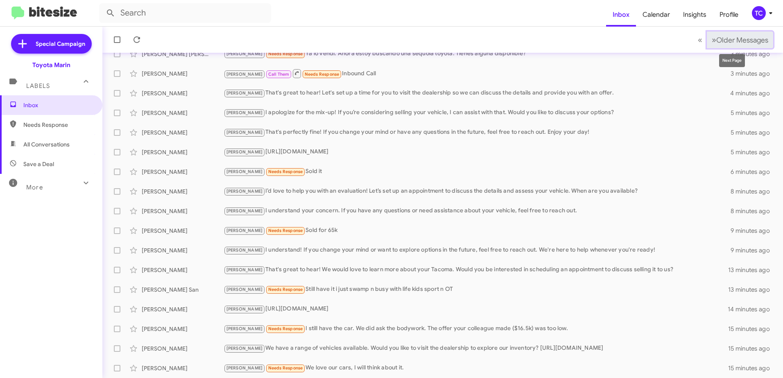
click at [716, 41] on span "Older Messages" at bounding box center [742, 40] width 52 height 9
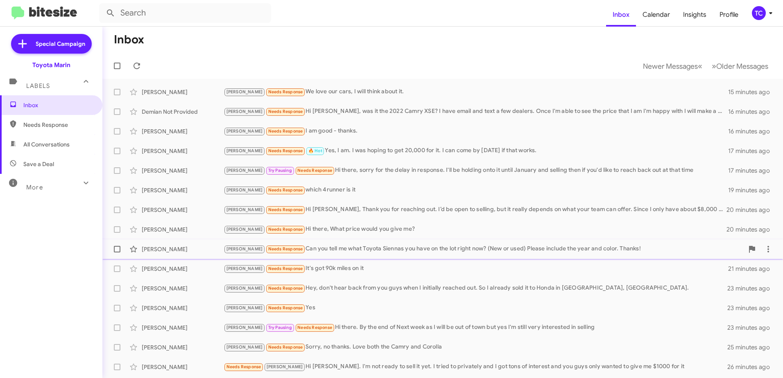
click at [313, 250] on div "[PERSON_NAME] Needs Response Can you tell me what Toyota Siennas you have on th…" at bounding box center [484, 248] width 520 height 9
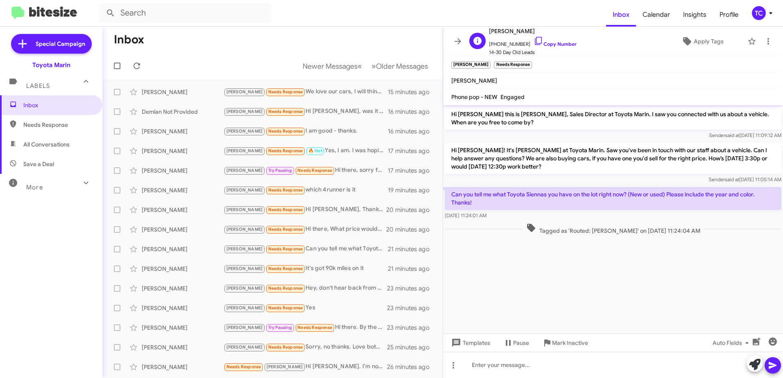
drag, startPoint x: 527, startPoint y: 39, endPoint x: 512, endPoint y: 34, distance: 16.2
click at [533, 39] on icon at bounding box center [538, 41] width 10 height 10
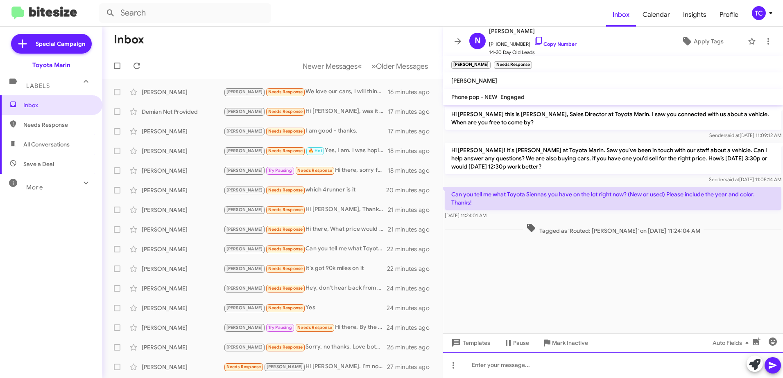
click at [520, 365] on div at bounding box center [613, 365] width 340 height 26
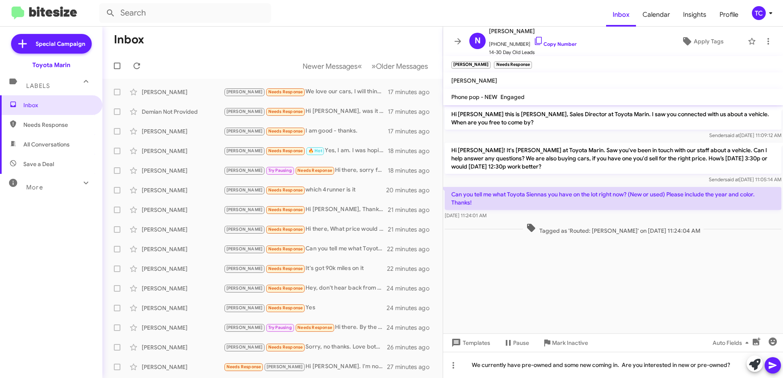
click at [769, 368] on icon at bounding box center [772, 365] width 8 height 7
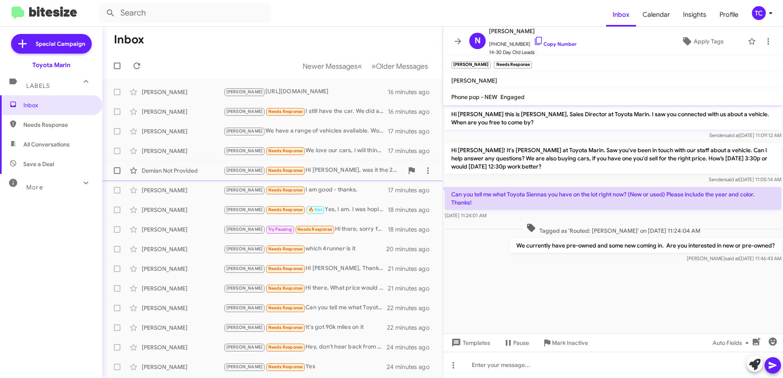
click at [323, 171] on div "[PERSON_NAME] Needs Response Hi [PERSON_NAME], was it the 2022 Camry XSE? I hav…" at bounding box center [314, 170] width 180 height 9
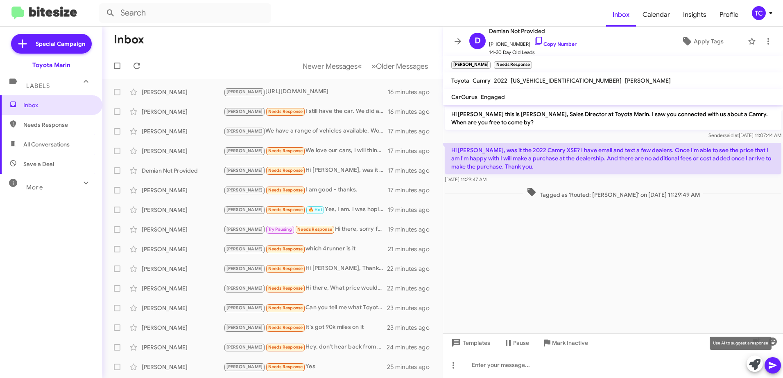
click at [753, 366] on icon at bounding box center [754, 364] width 11 height 11
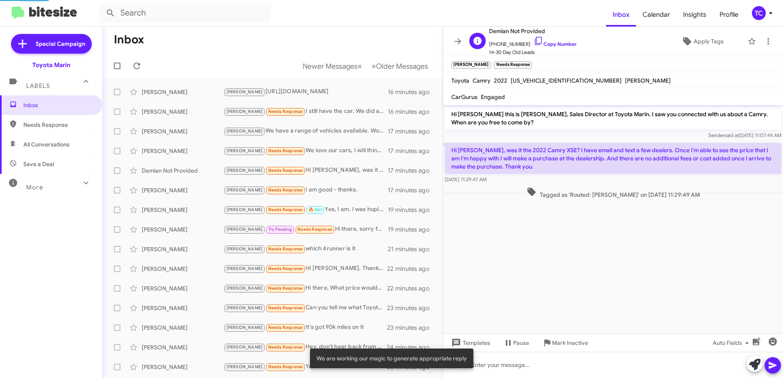
drag, startPoint x: 528, startPoint y: 43, endPoint x: 514, endPoint y: 36, distance: 15.4
click at [533, 43] on icon at bounding box center [538, 41] width 10 height 10
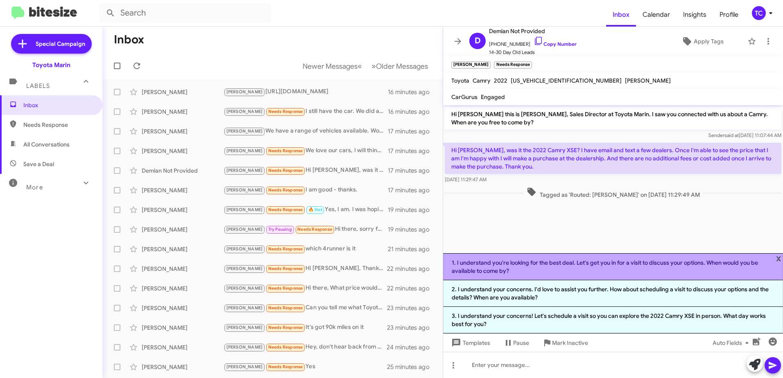
click at [583, 267] on li "1. I understand you're looking for the best deal. Let's get you in for a visit …" at bounding box center [613, 266] width 340 height 27
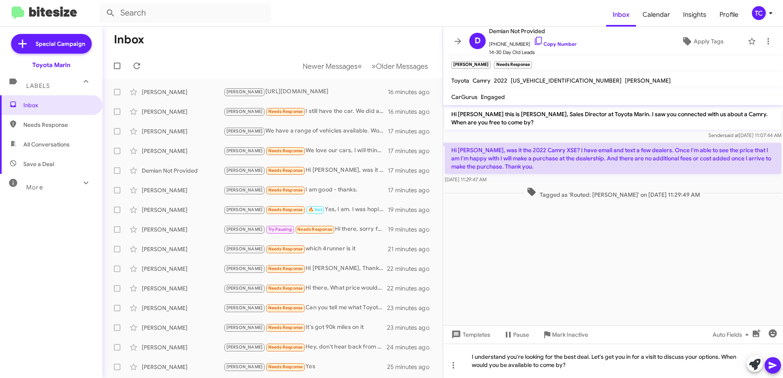
click at [774, 362] on mat-tooltip-component "Insert Media" at bounding box center [756, 354] width 42 height 25
click at [770, 365] on icon at bounding box center [773, 366] width 10 height 10
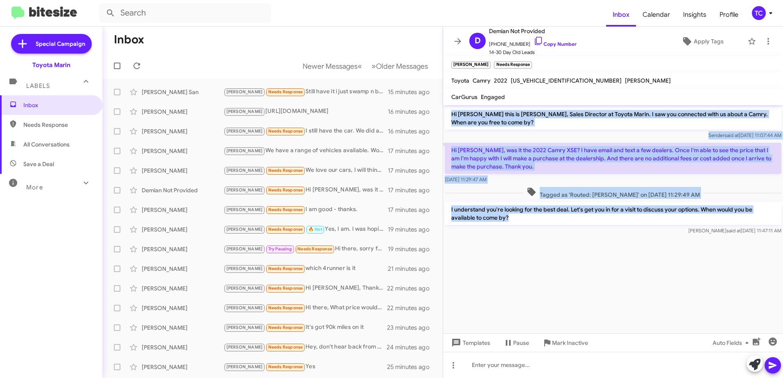
drag, startPoint x: 517, startPoint y: 219, endPoint x: 452, endPoint y: 115, distance: 123.4
click at [452, 115] on div "Hi [PERSON_NAME] this is [PERSON_NAME], Sales Director at Toyota Marin. I saw y…" at bounding box center [613, 170] width 340 height 131
drag, startPoint x: 452, startPoint y: 115, endPoint x: 461, endPoint y: 115, distance: 9.4
copy div "Hi [PERSON_NAME] this is [PERSON_NAME], Sales Director at Toyota Marin. I saw y…"
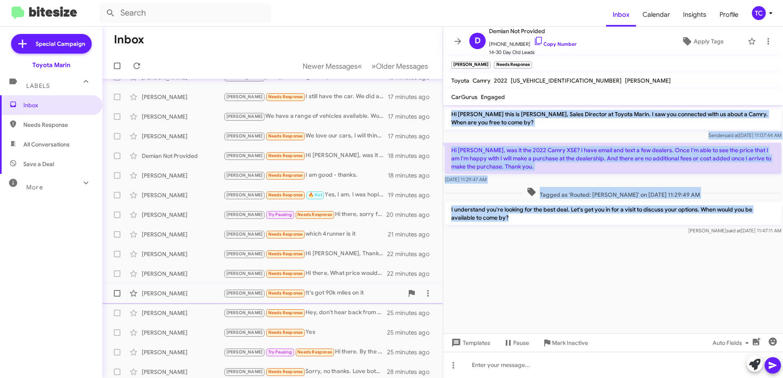
scroll to position [97, 0]
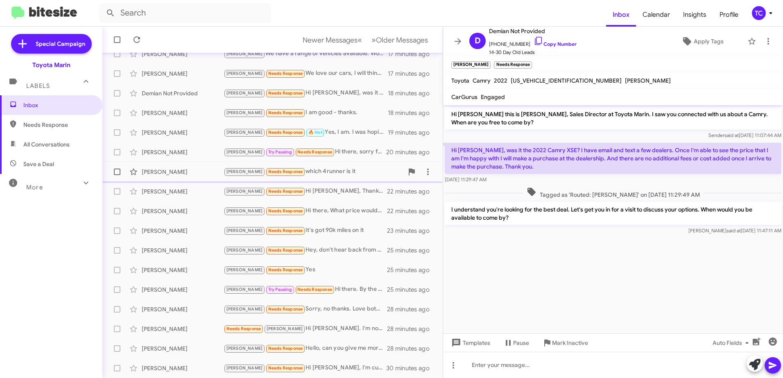
click at [303, 169] on div "[PERSON_NAME] Needs Response which 4runner is it" at bounding box center [314, 171] width 180 height 9
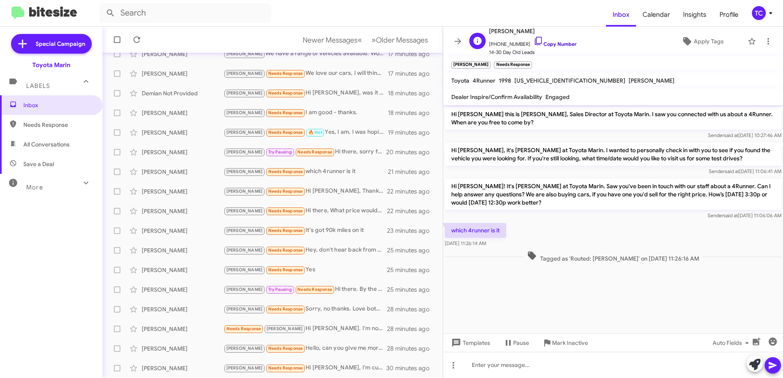
click at [533, 36] on icon at bounding box center [538, 41] width 10 height 10
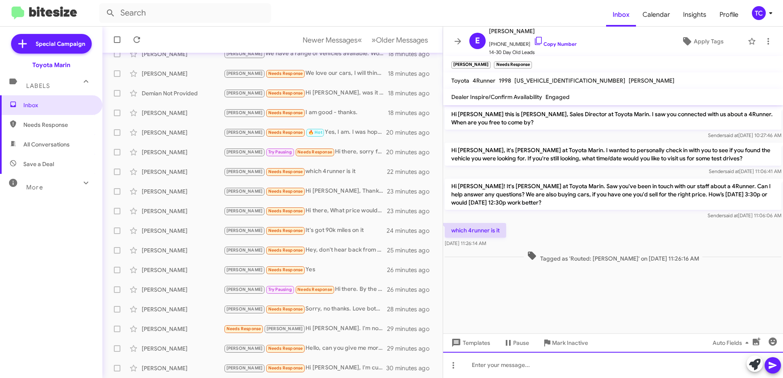
click at [466, 355] on div at bounding box center [613, 365] width 340 height 26
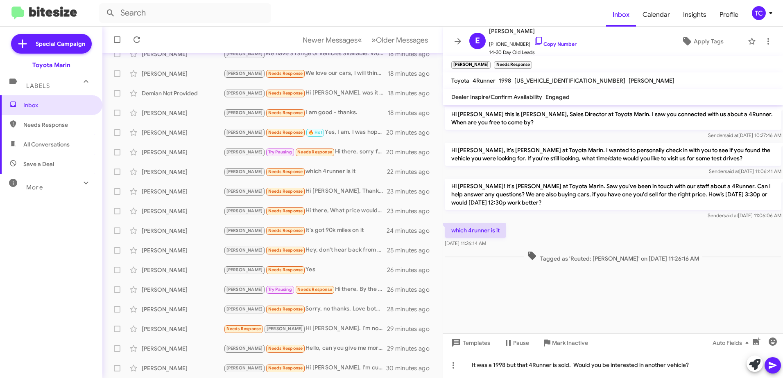
click at [770, 365] on icon at bounding box center [772, 365] width 8 height 7
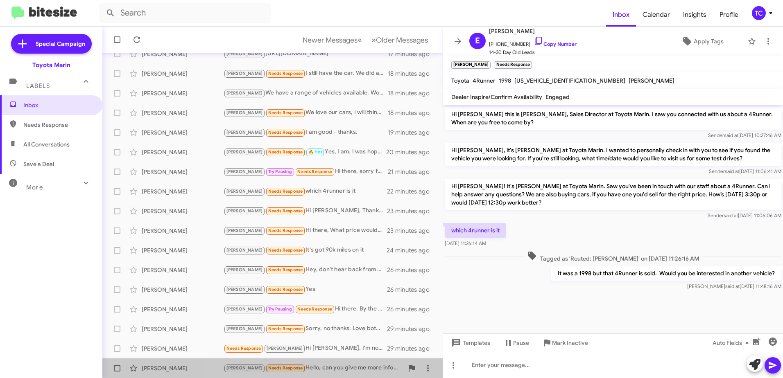
click at [312, 366] on div "[PERSON_NAME] Needs Response Hello, can you give me more information about the …" at bounding box center [314, 368] width 180 height 9
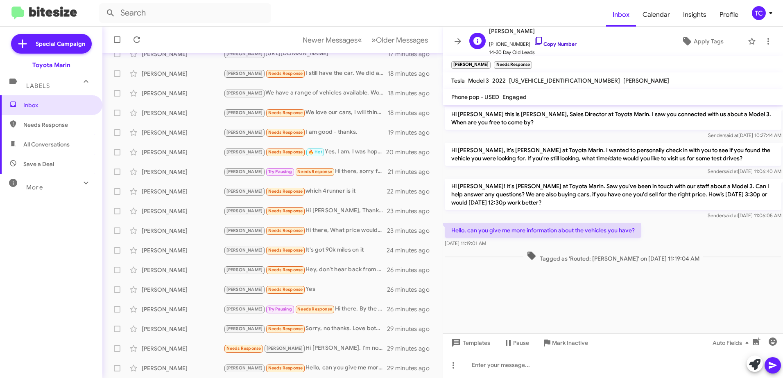
click at [533, 41] on icon at bounding box center [538, 41] width 10 height 10
click at [751, 363] on icon at bounding box center [754, 364] width 11 height 11
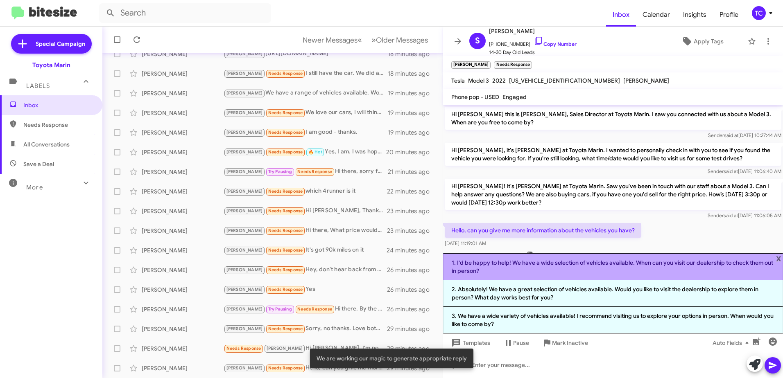
click at [540, 269] on li "1. I'd be happy to help! We have a wide selection of vehicles available. When c…" at bounding box center [613, 266] width 340 height 27
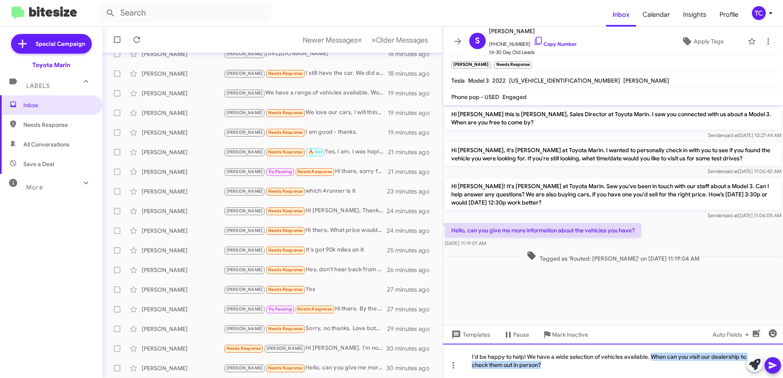
drag, startPoint x: 549, startPoint y: 367, endPoint x: 649, endPoint y: 357, distance: 100.7
click at [649, 357] on div "I'd be happy to help! We have a wide selection of vehicles available. When can …" at bounding box center [613, 361] width 340 height 34
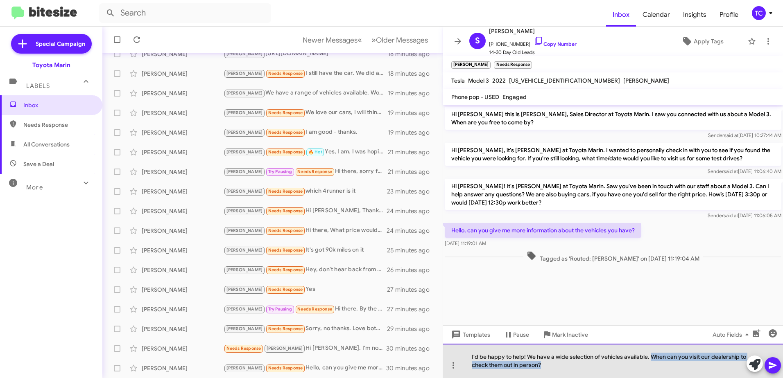
click at [568, 367] on div "I'd be happy to help! We have a wide selection of vehicles available. When can …" at bounding box center [613, 361] width 340 height 34
click at [650, 357] on div "I'd be happy to help! We have a wide selection of vehicles available. When can …" at bounding box center [613, 361] width 340 height 34
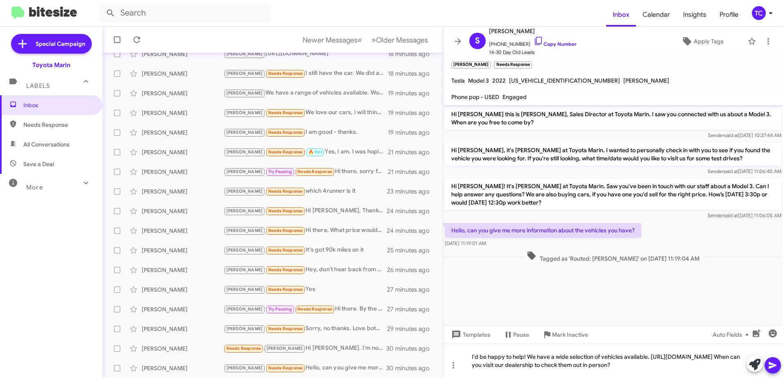
click at [775, 367] on icon at bounding box center [773, 366] width 10 height 10
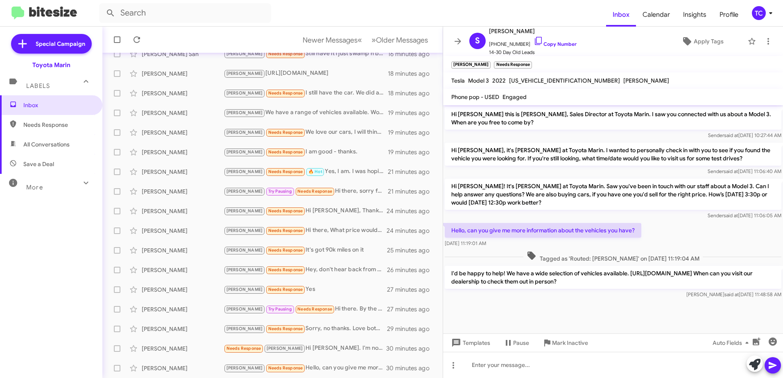
drag, startPoint x: 607, startPoint y: 282, endPoint x: 451, endPoint y: 117, distance: 226.7
click at [451, 117] on div "Hi [PERSON_NAME] this is [PERSON_NAME], Sales Director at Toyota Marin. I saw y…" at bounding box center [613, 202] width 340 height 195
drag, startPoint x: 451, startPoint y: 117, endPoint x: 468, endPoint y: 122, distance: 17.0
copy div "Lo Ips dolo si Ametco Adipi, Elits Doeiusmo te Incidi Utlab. E dol mag aliquaen…"
